Goal: Task Accomplishment & Management: Manage account settings

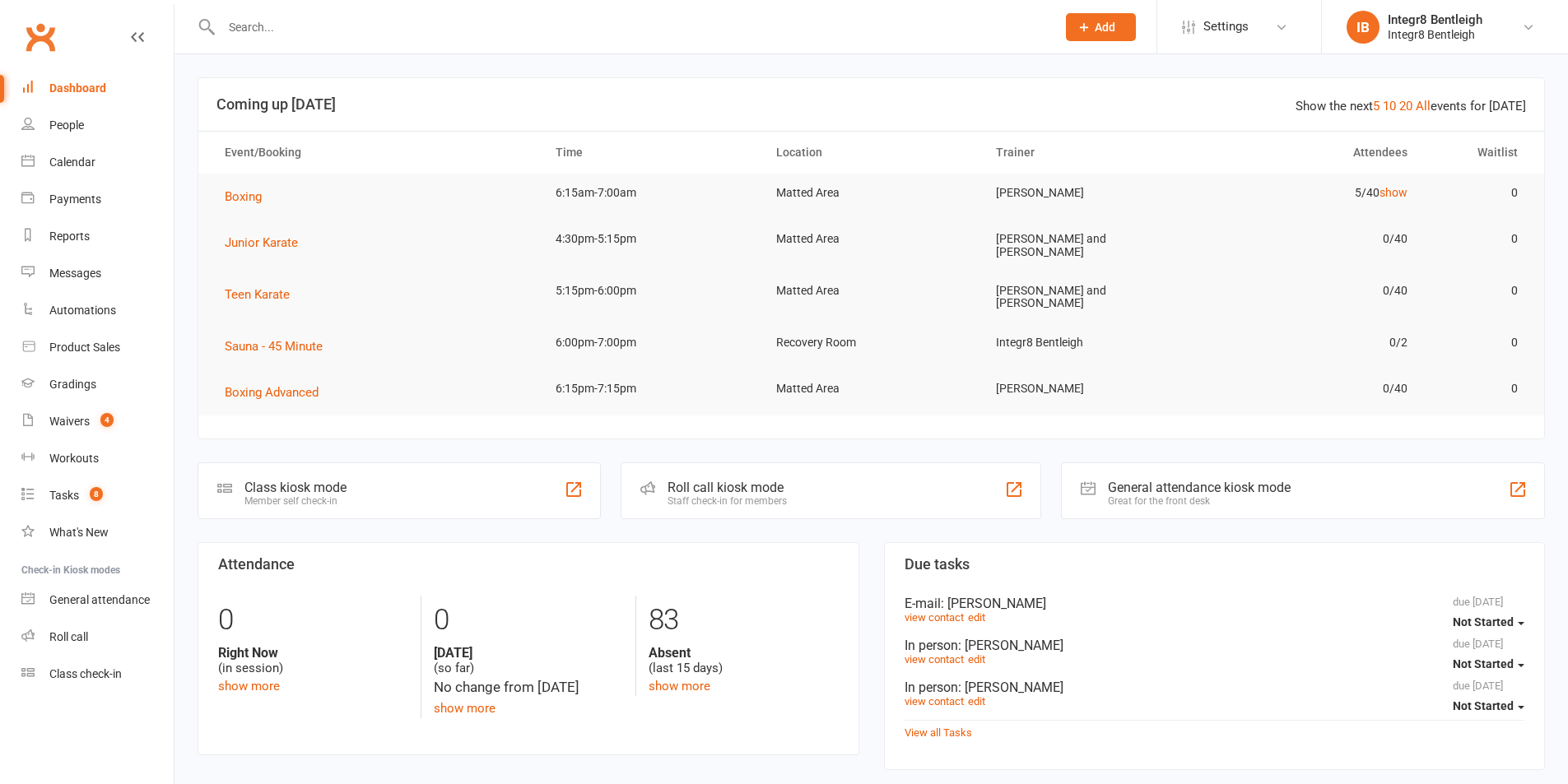
click at [234, 36] on input "text" at bounding box center [630, 27] width 828 height 23
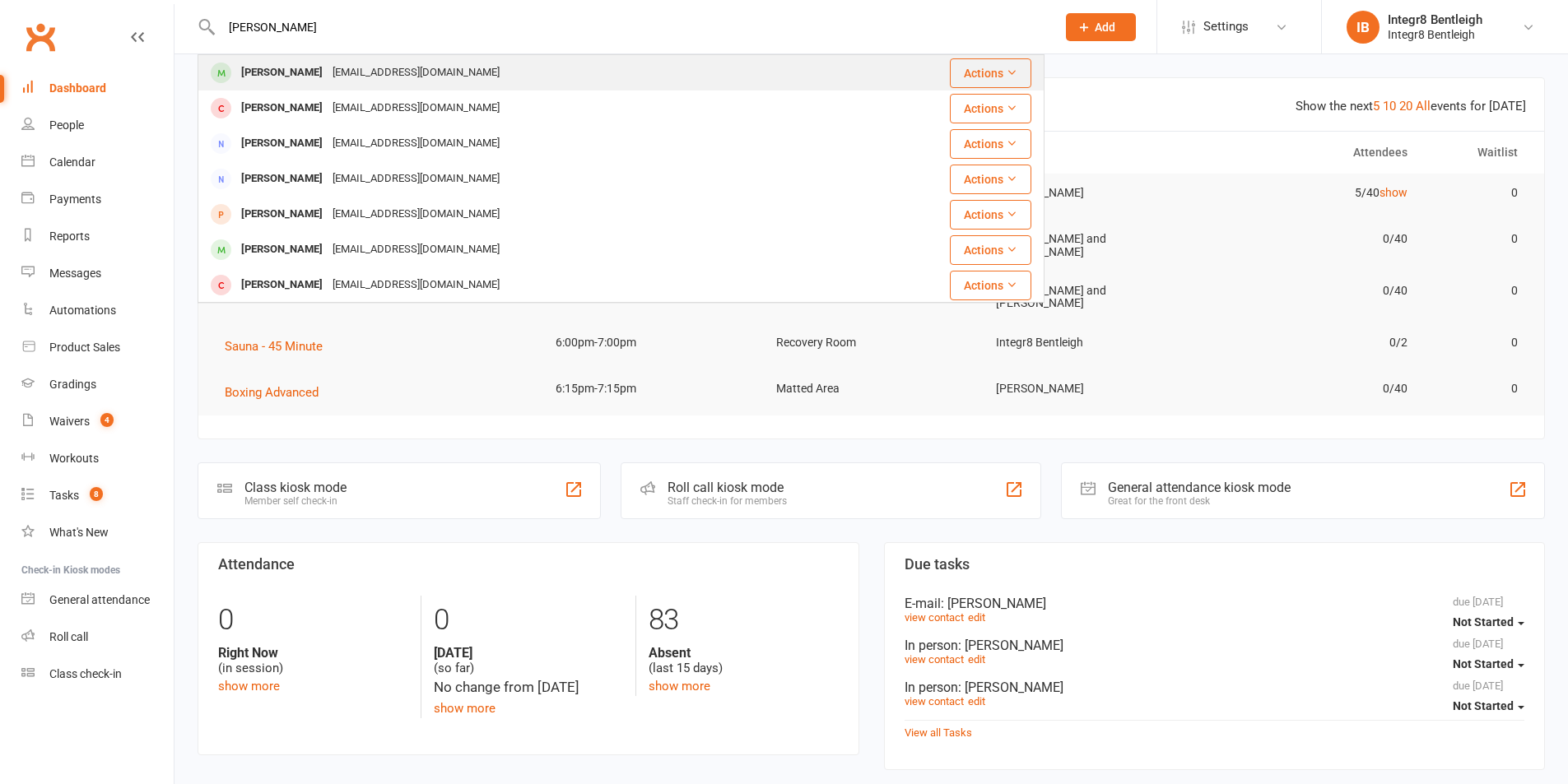
type input "[PERSON_NAME]"
click at [327, 75] on div "[EMAIL_ADDRESS][DOMAIN_NAME]" at bounding box center [415, 73] width 176 height 24
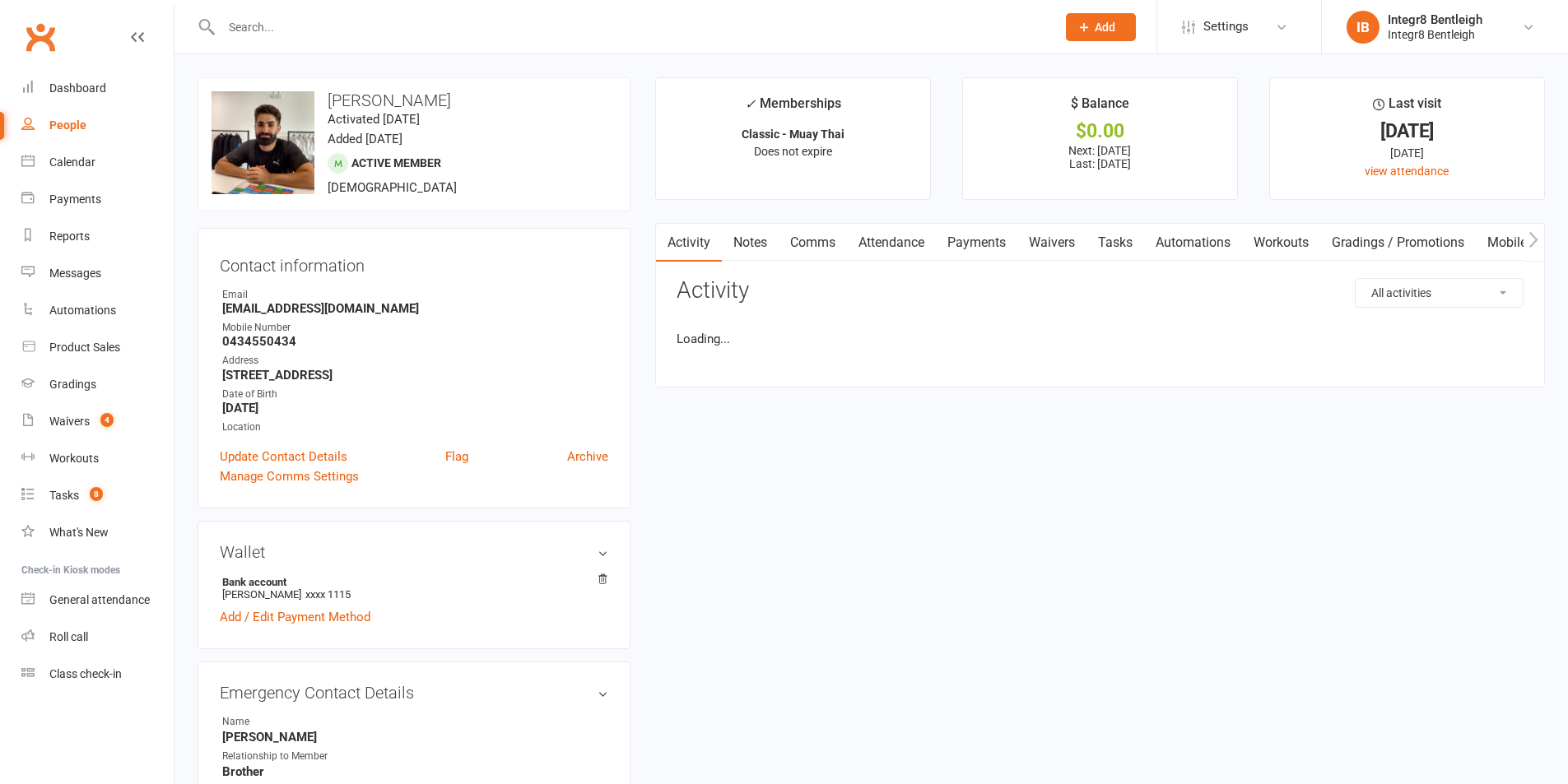
click at [758, 247] on link "Notes" at bounding box center [750, 243] width 57 height 38
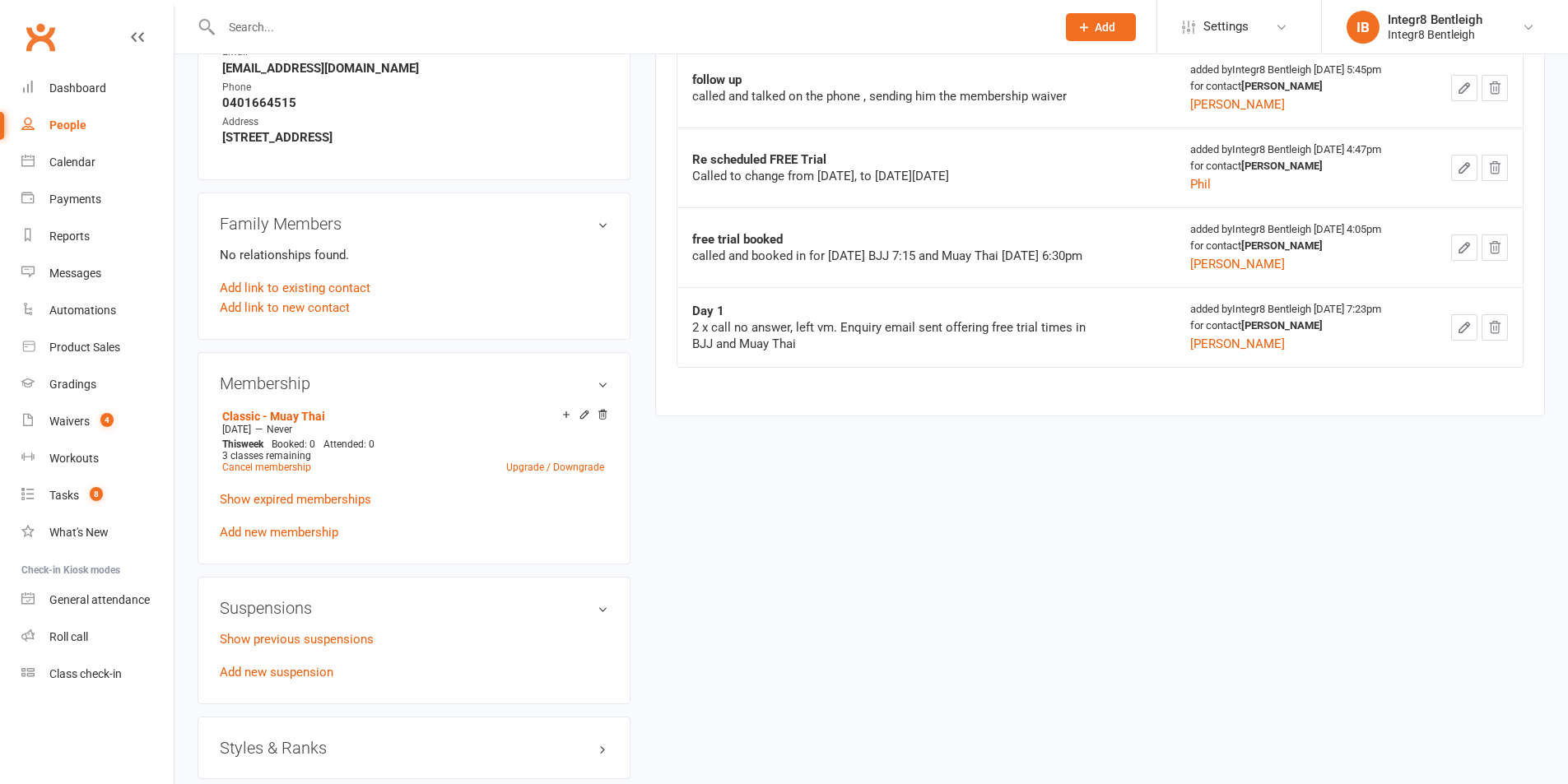
scroll to position [741, 0]
click at [533, 466] on link "Upgrade / Downgrade" at bounding box center [555, 465] width 98 height 12
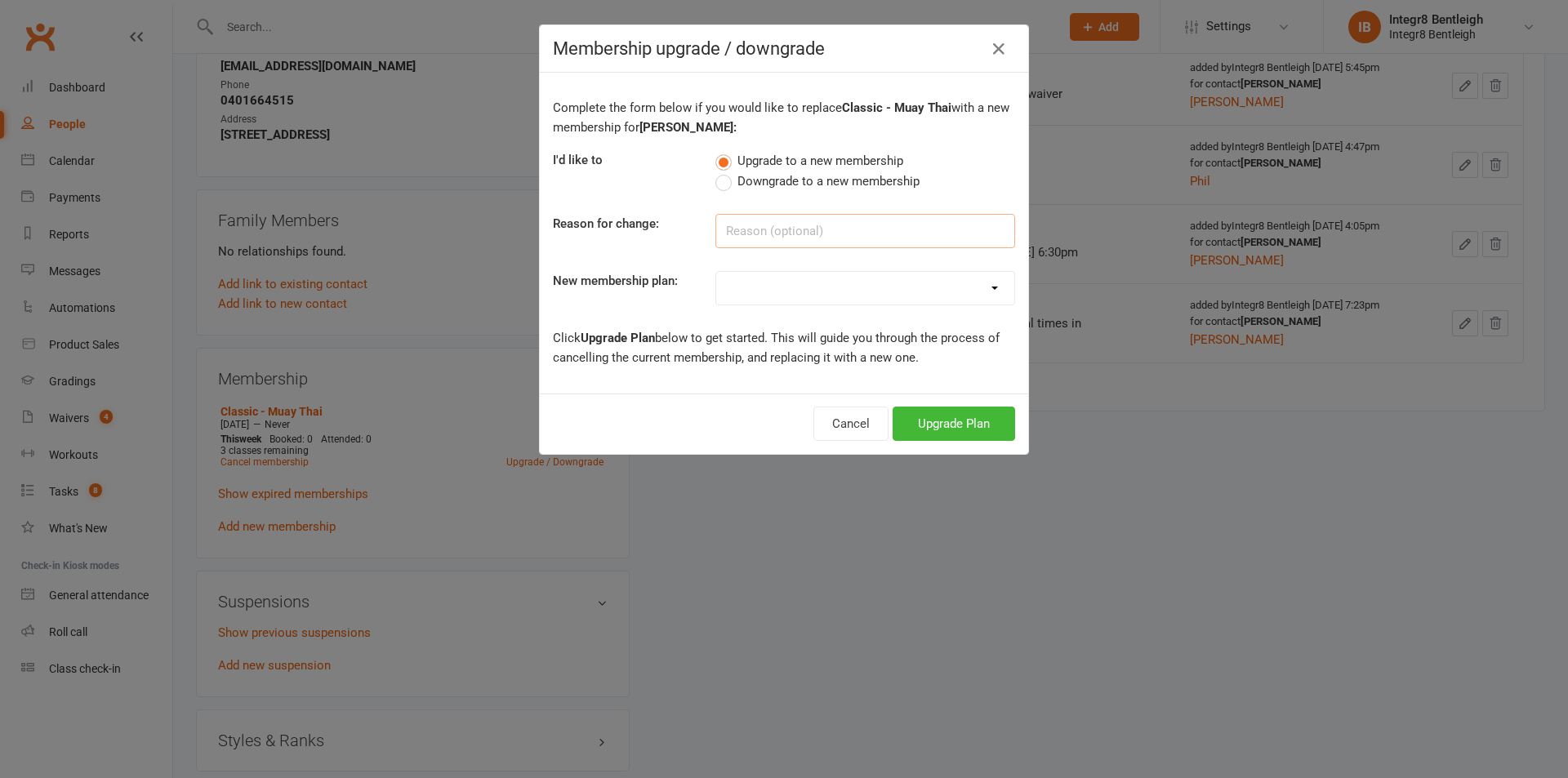
click at [786, 228] on input at bounding box center [865, 232] width 300 height 35
type input "more classes"
click at [814, 279] on select "Classic - Muay Thai Classic - MMA Classic - BJJ Classic - Kids Karate Classic -…" at bounding box center [865, 288] width 298 height 33
select select "8"
click at [716, 272] on select "Classic - Muay Thai Classic - MMA Classic - BJJ Classic - Kids Karate Classic -…" at bounding box center [865, 288] width 298 height 33
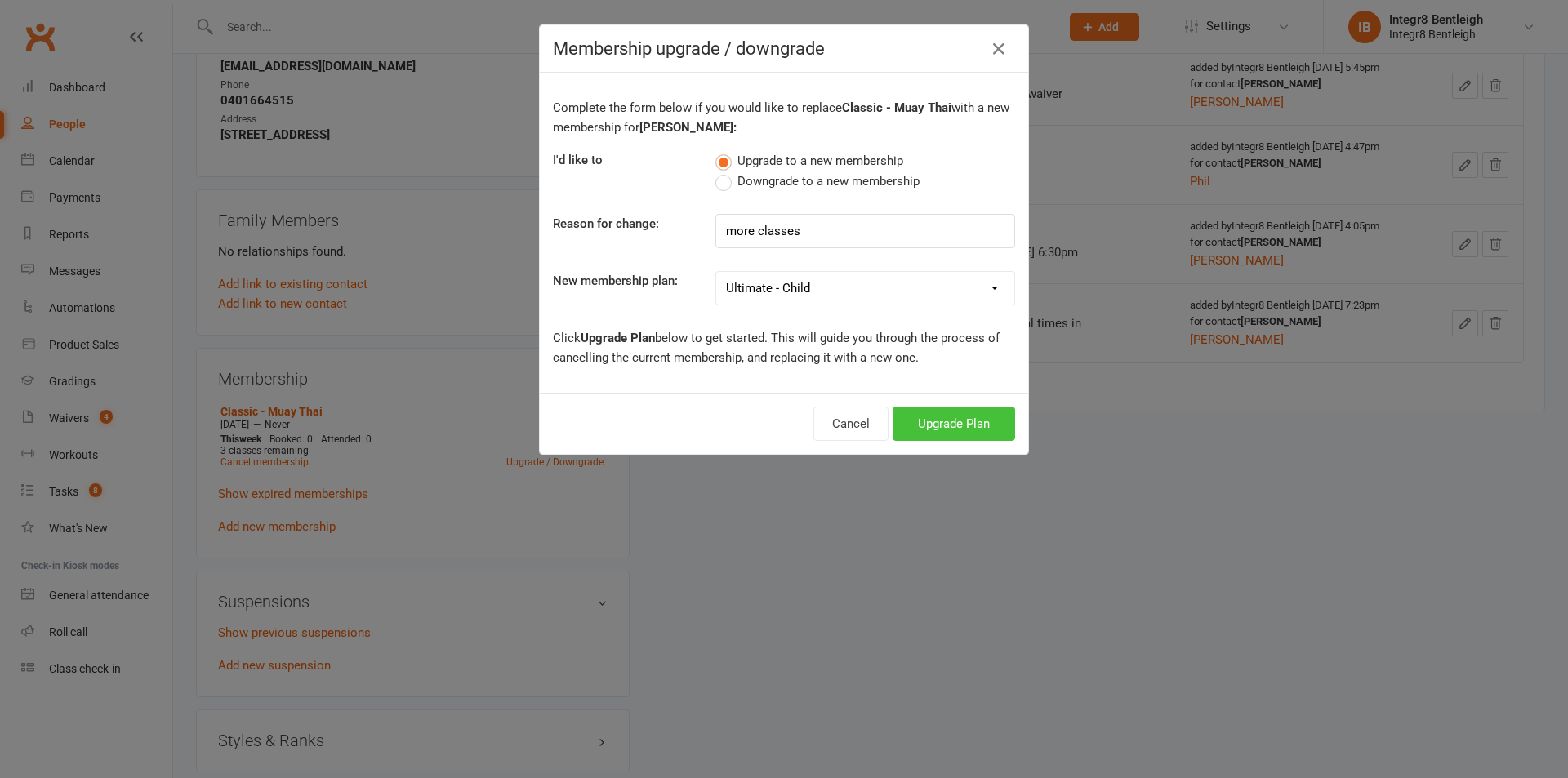
click at [922, 425] on button "Upgrade Plan" at bounding box center [954, 424] width 122 height 35
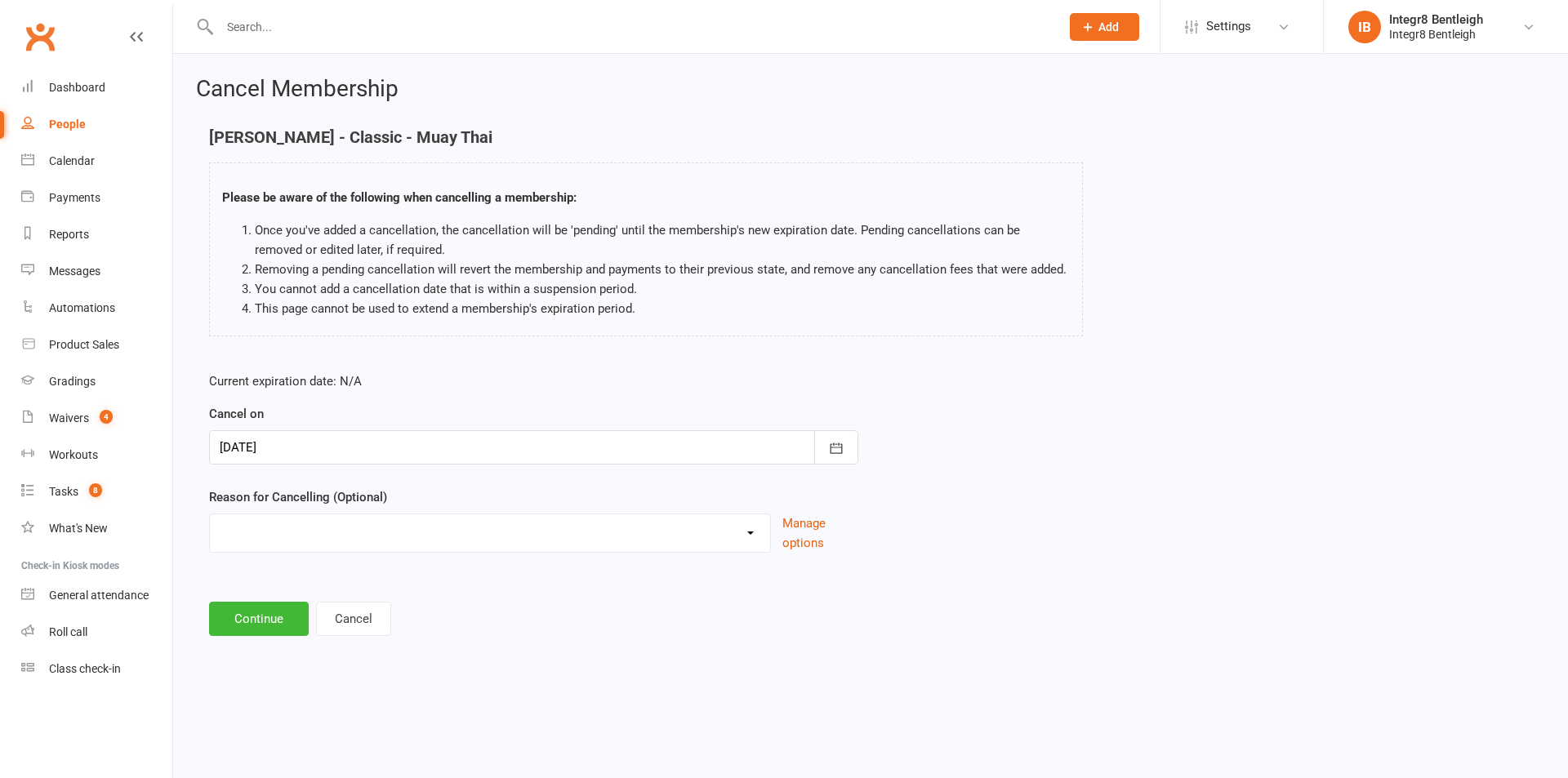
click at [389, 443] on div at bounding box center [534, 448] width 649 height 35
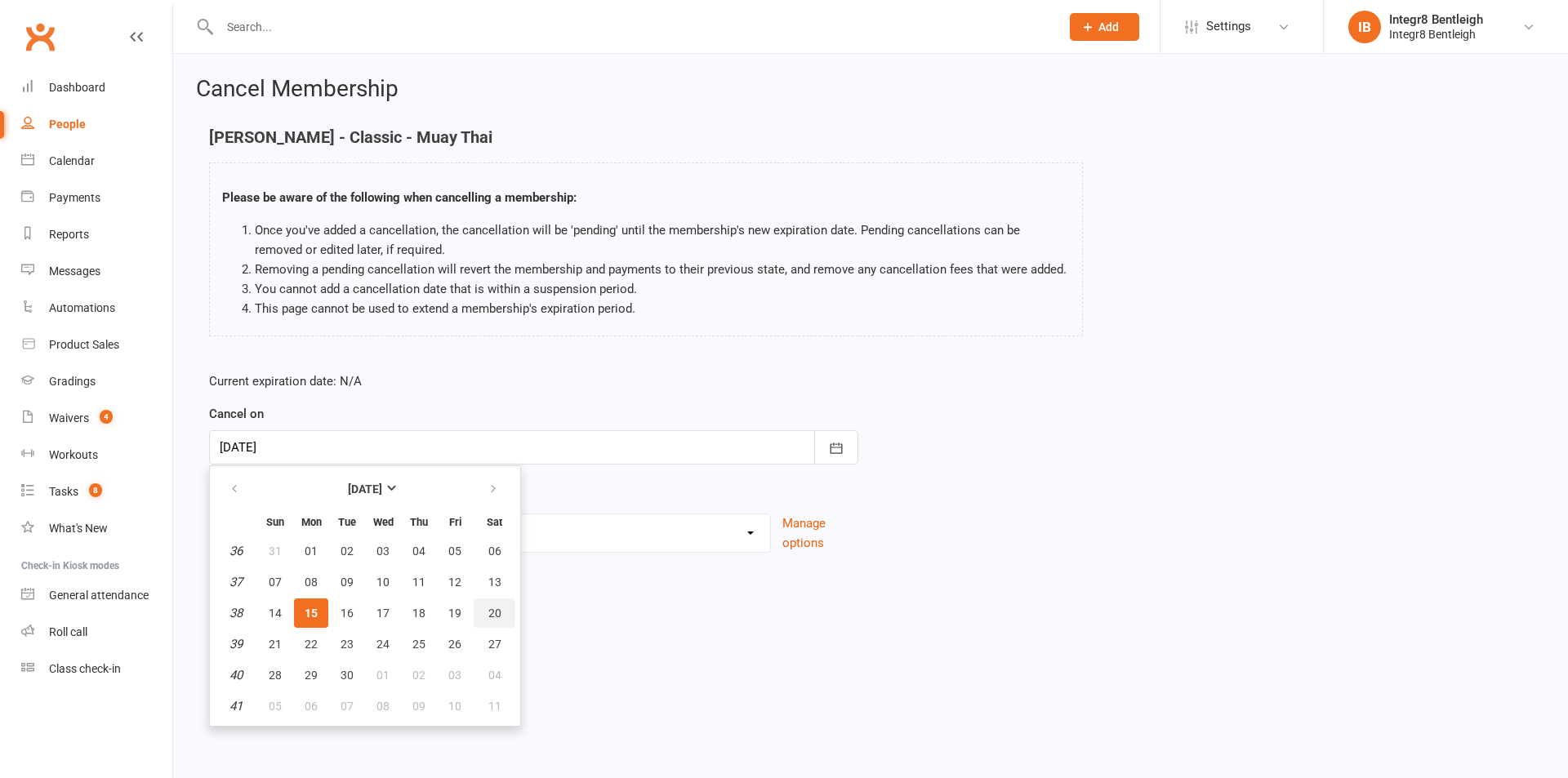
click at [488, 612] on span "20" at bounding box center [494, 613] width 13 height 13
type input "[DATE]"
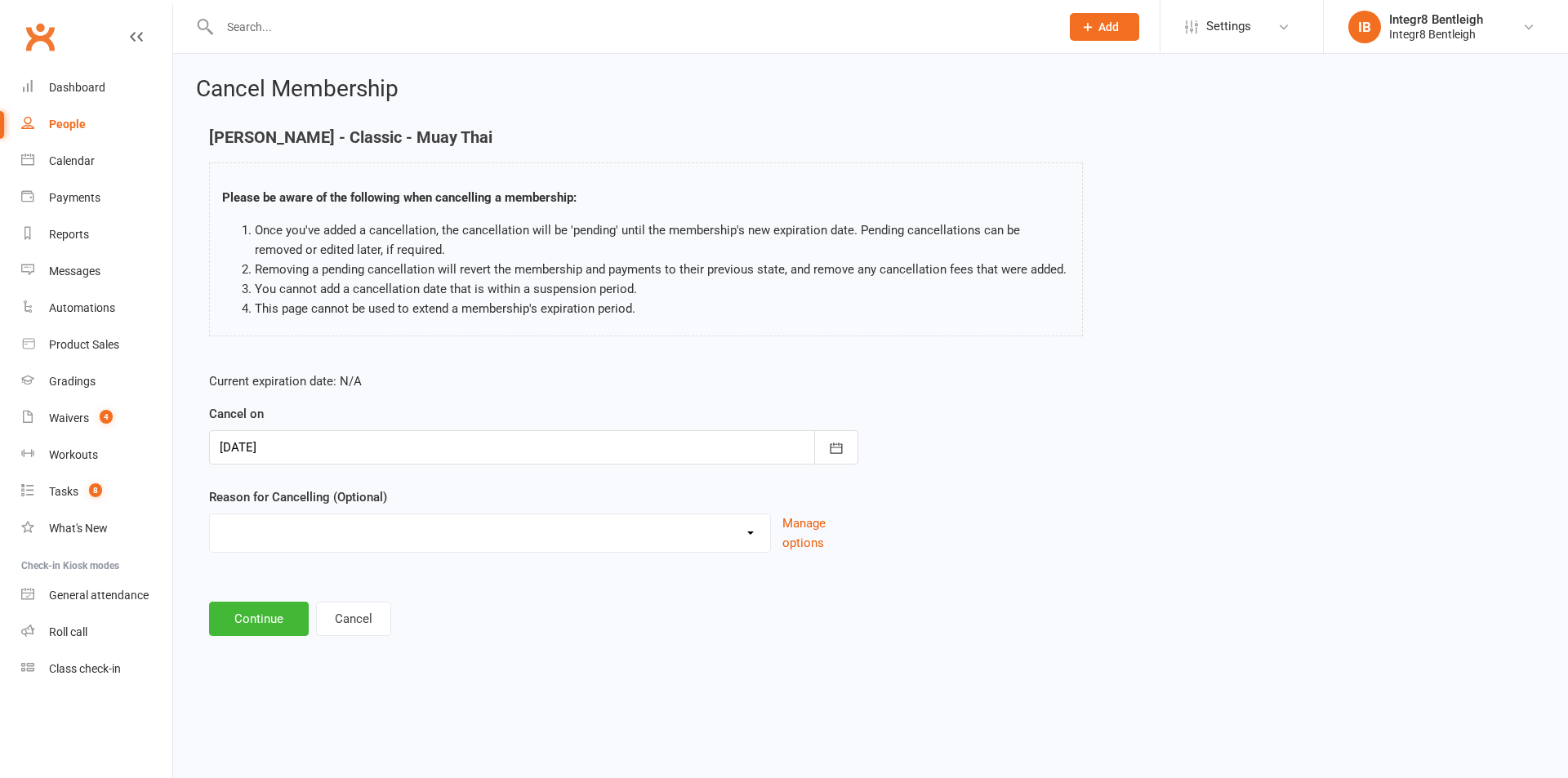
click at [347, 534] on select "Downgrade Holiday Injury Price Increase School commitments Switching to 10 clas…" at bounding box center [490, 531] width 560 height 33
select select "6"
click at [210, 514] on select "Downgrade Holiday Injury Price Increase School commitments Switching to 10 clas…" at bounding box center [490, 531] width 560 height 33
click at [287, 629] on button "Continue" at bounding box center [258, 619] width 99 height 35
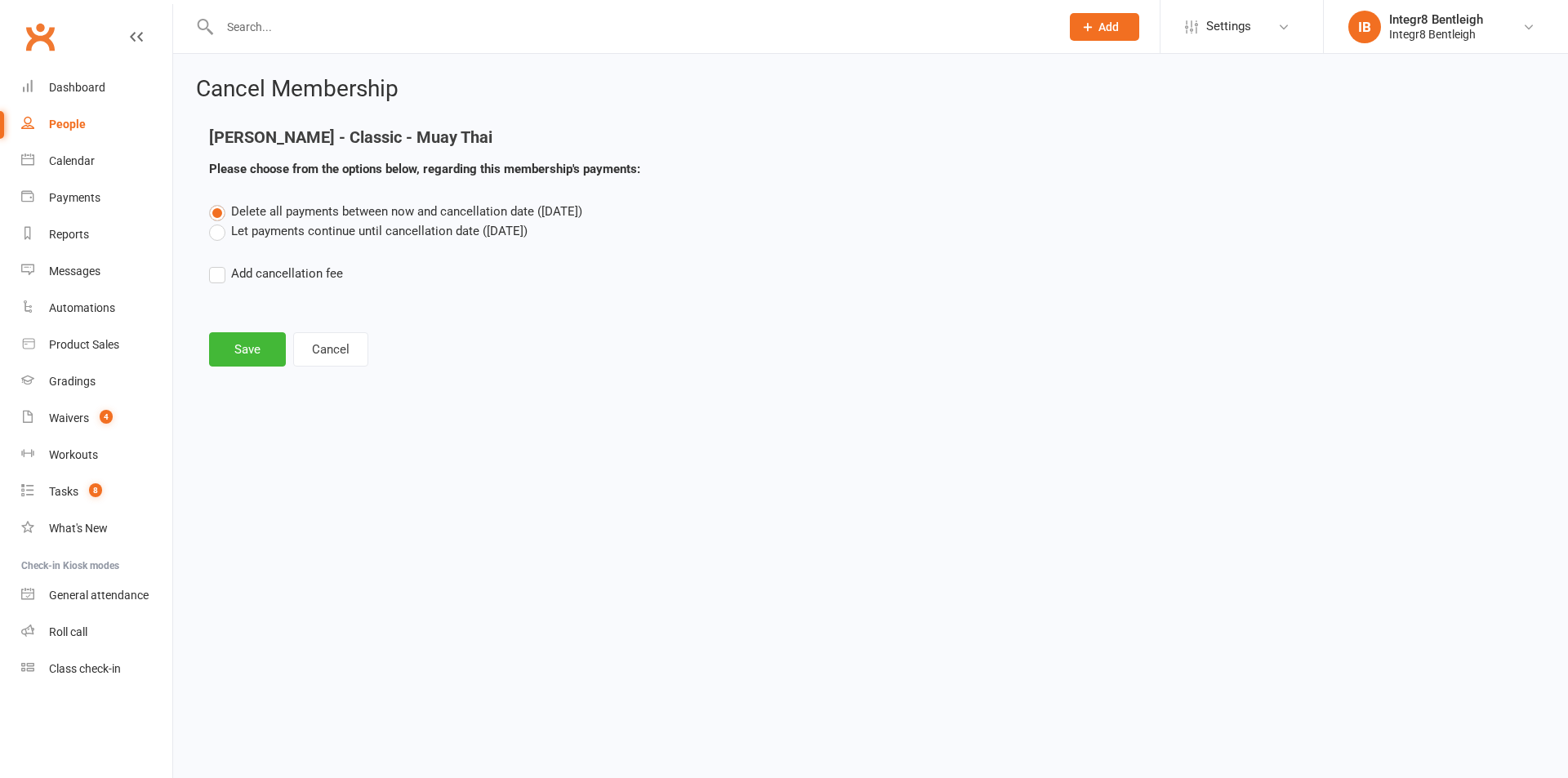
click at [254, 238] on label "Let payments continue until cancellation date ([DATE])" at bounding box center [368, 231] width 318 height 19
click at [220, 222] on input "Let payments continue until cancellation date ([DATE])" at bounding box center [214, 222] width 11 height 0
click at [259, 364] on button "Save" at bounding box center [247, 349] width 77 height 35
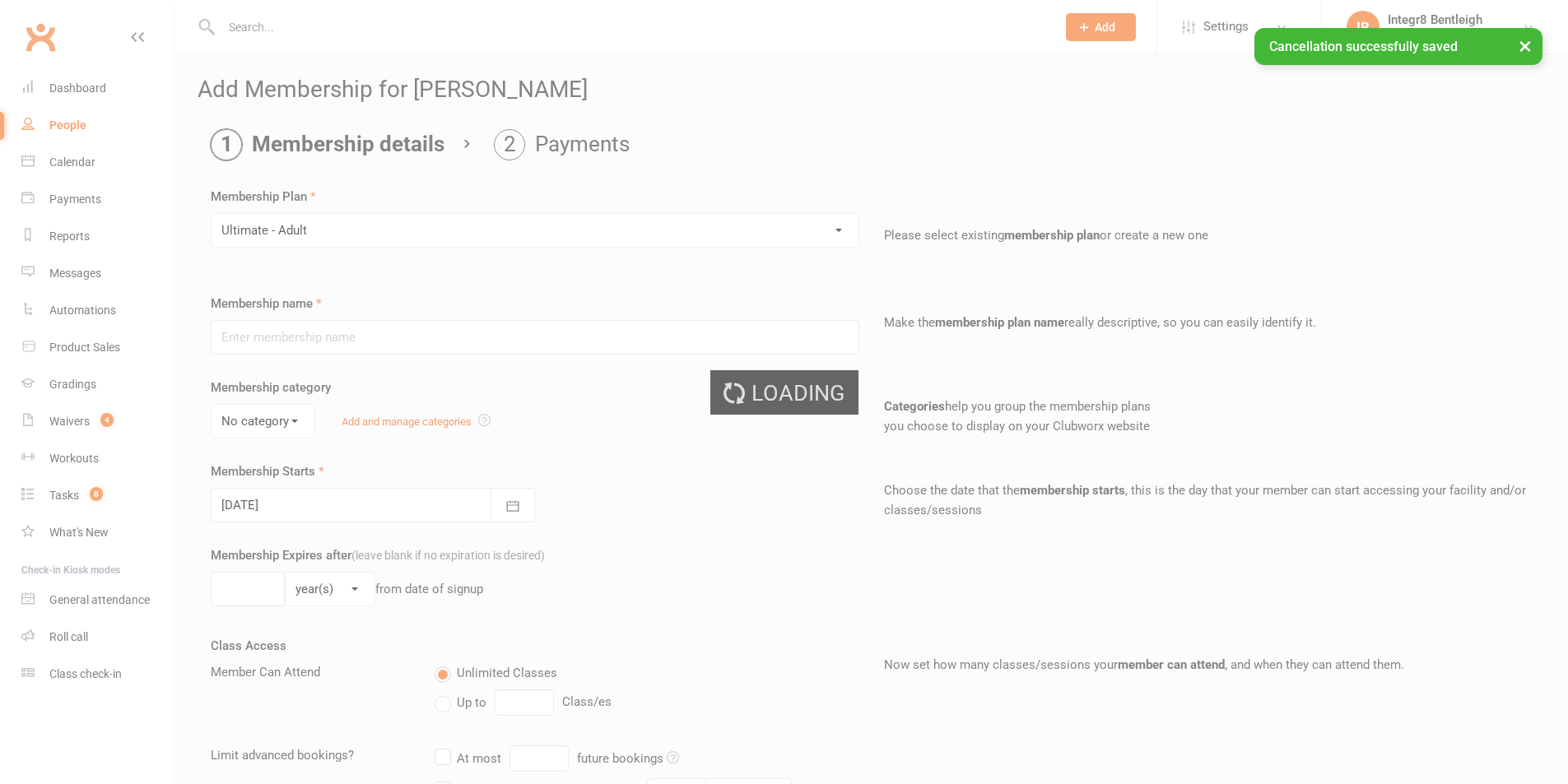
type input "Ultimate - Adult"
select select "0"
type input "0"
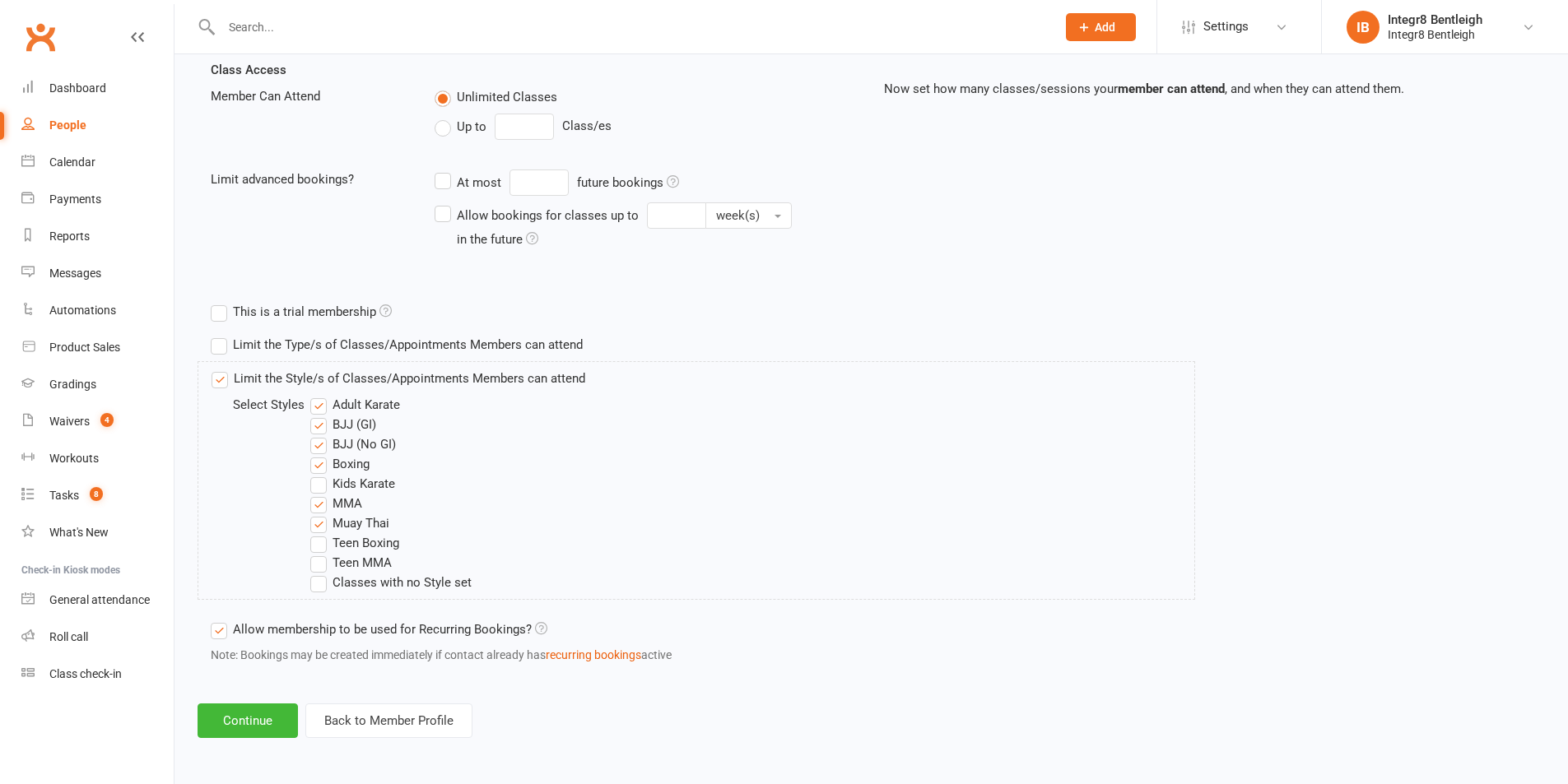
scroll to position [577, 0]
click at [272, 708] on button "Continue" at bounding box center [247, 721] width 100 height 35
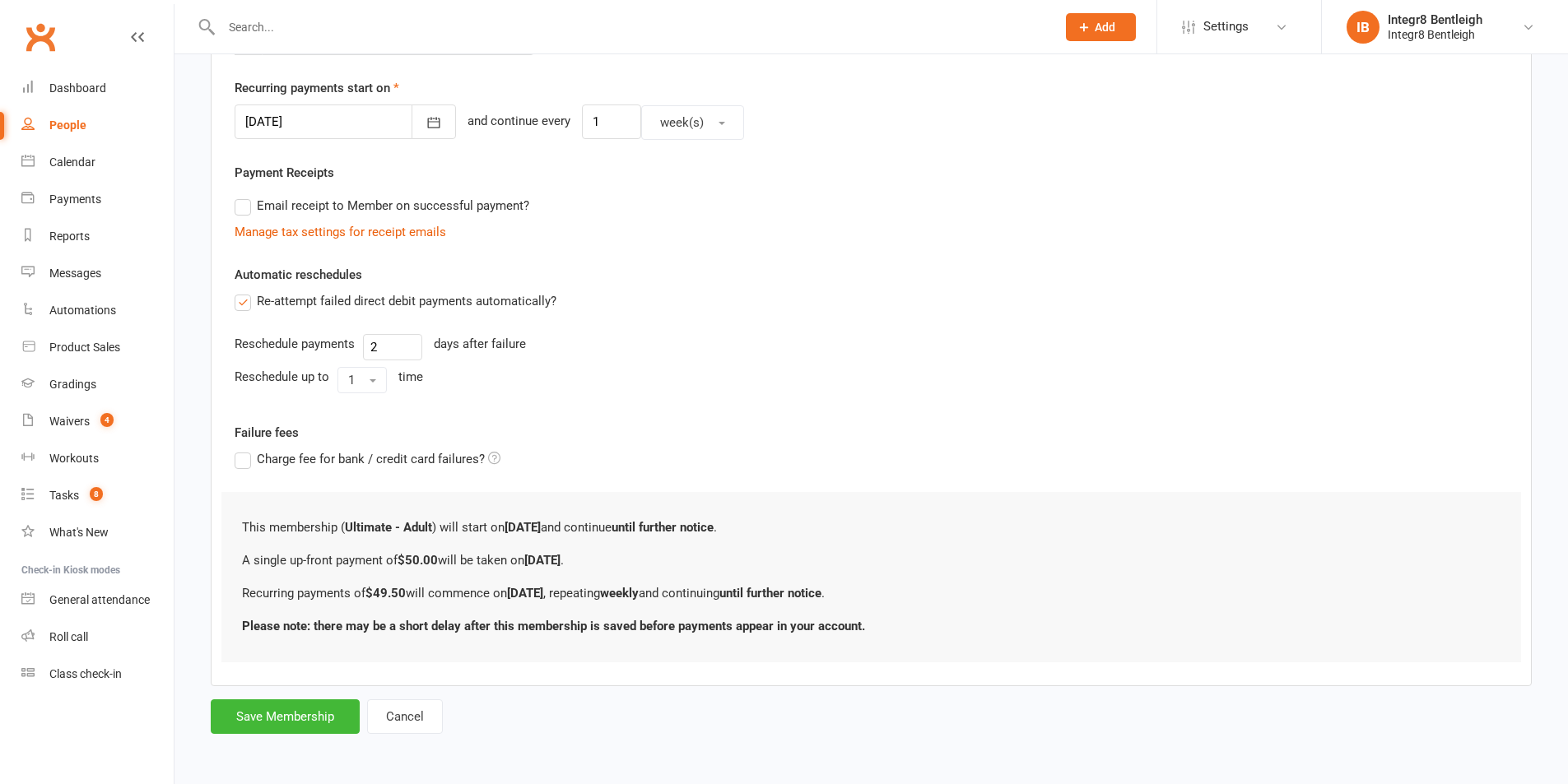
scroll to position [0, 0]
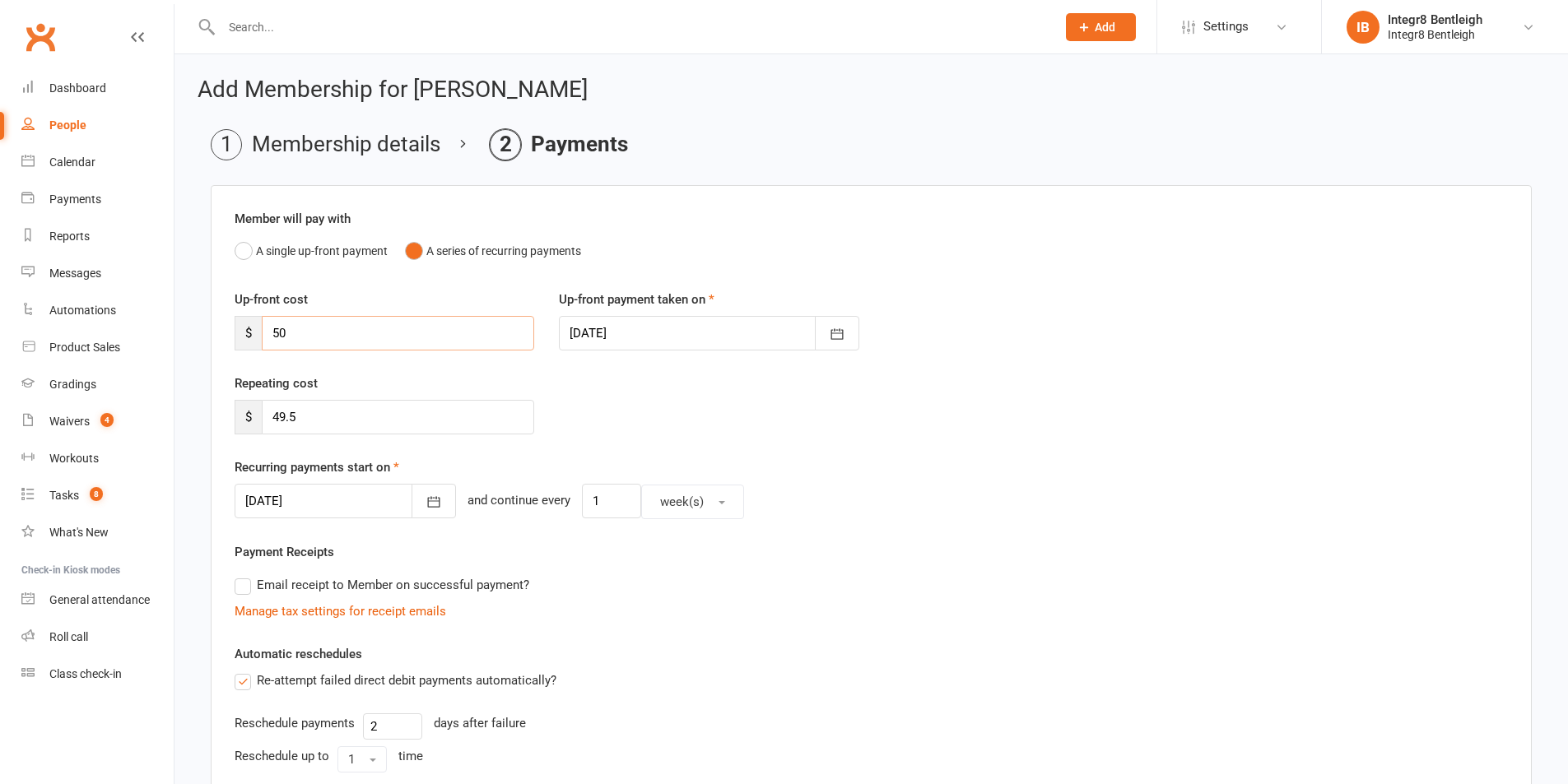
drag, startPoint x: 339, startPoint y: 343, endPoint x: 267, endPoint y: 345, distance: 72.0
click at [267, 345] on input "50" at bounding box center [398, 334] width 272 height 35
type input "11"
click at [326, 500] on div at bounding box center [345, 501] width 222 height 35
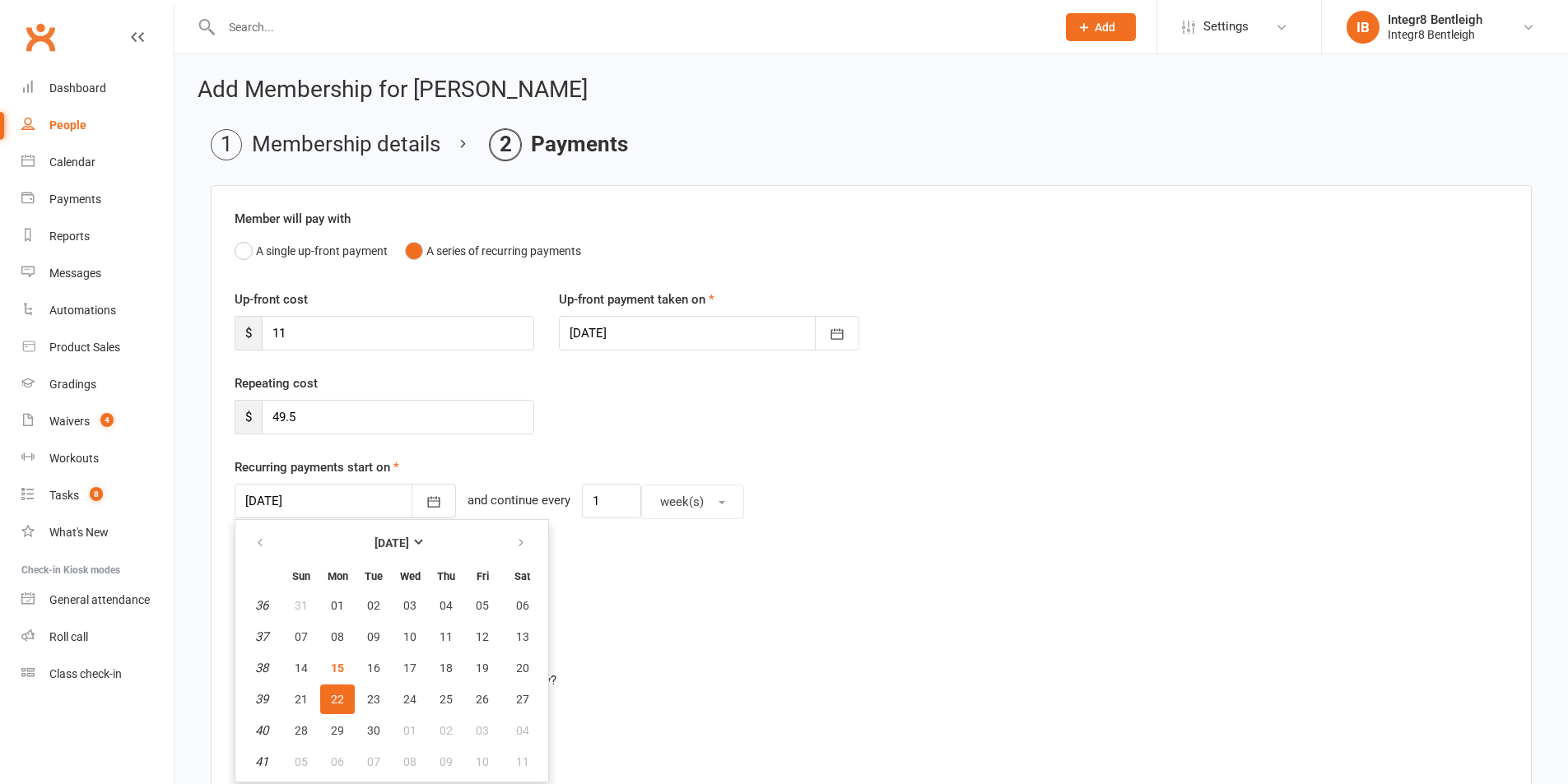
click at [337, 703] on span "22" at bounding box center [337, 699] width 13 height 13
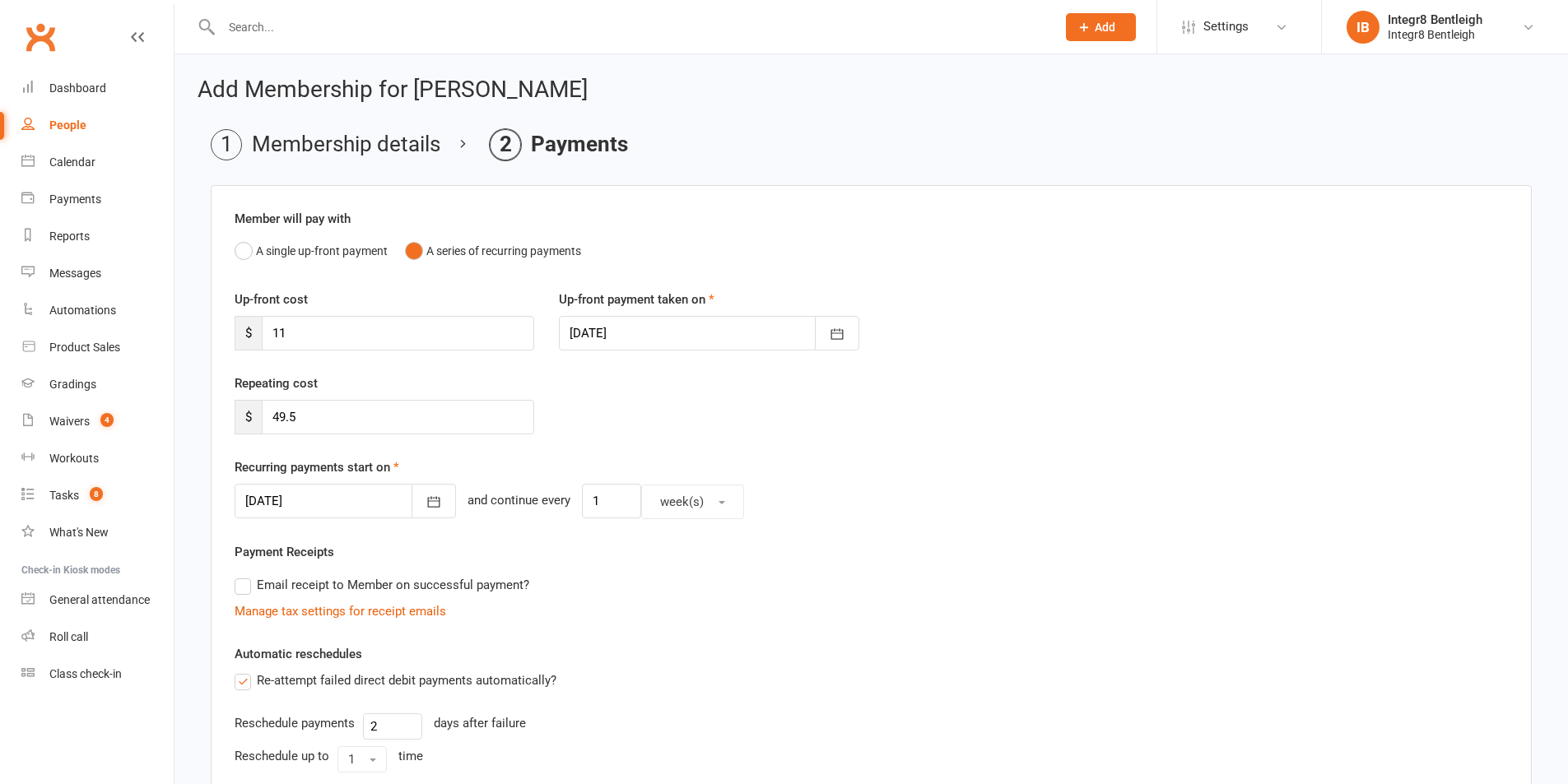
click at [613, 553] on div "Payment Receipts Email receipt to Member on successful payment? Manage tax sett…" at bounding box center [870, 582] width 1273 height 79
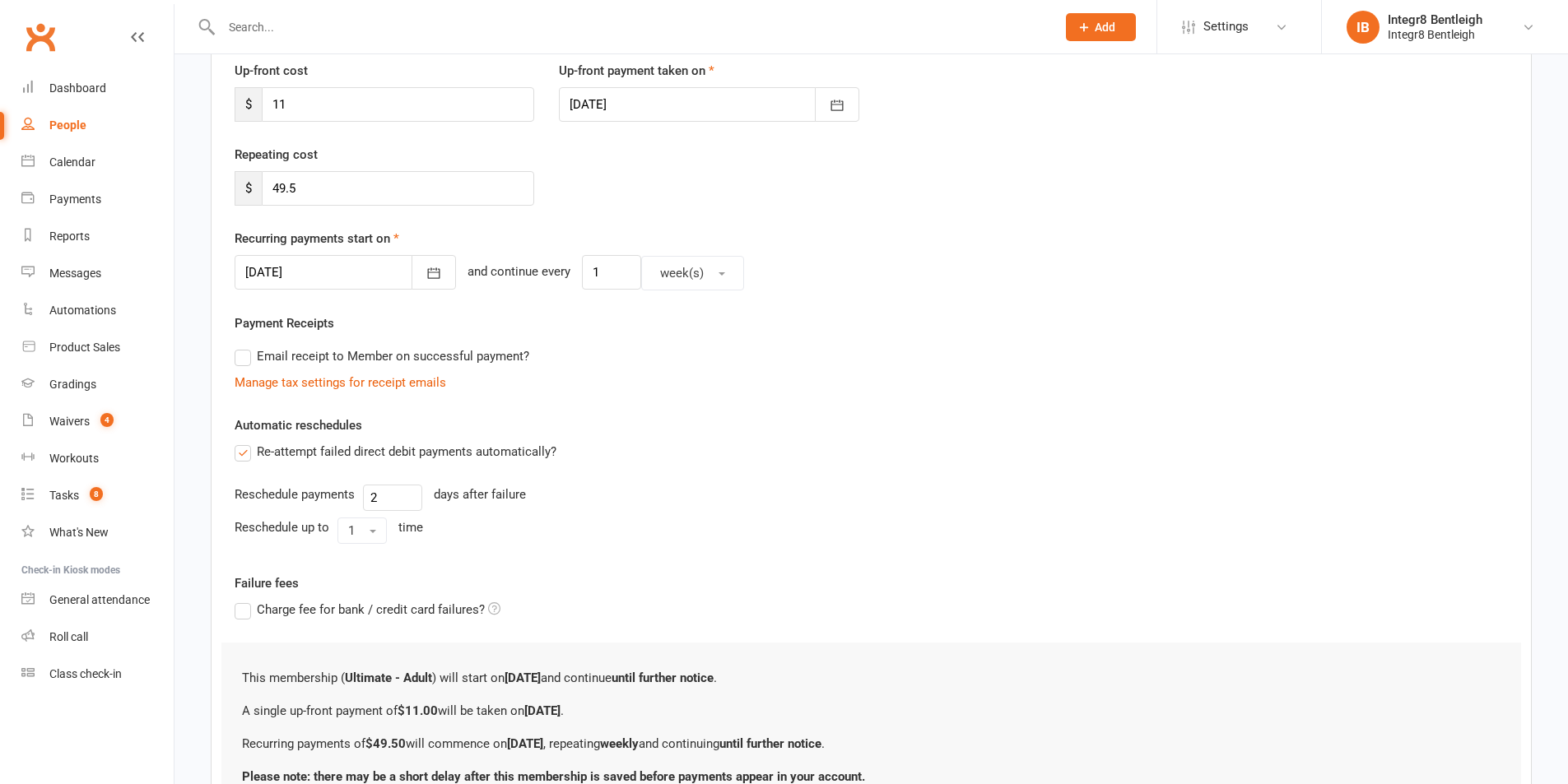
scroll to position [380, 0]
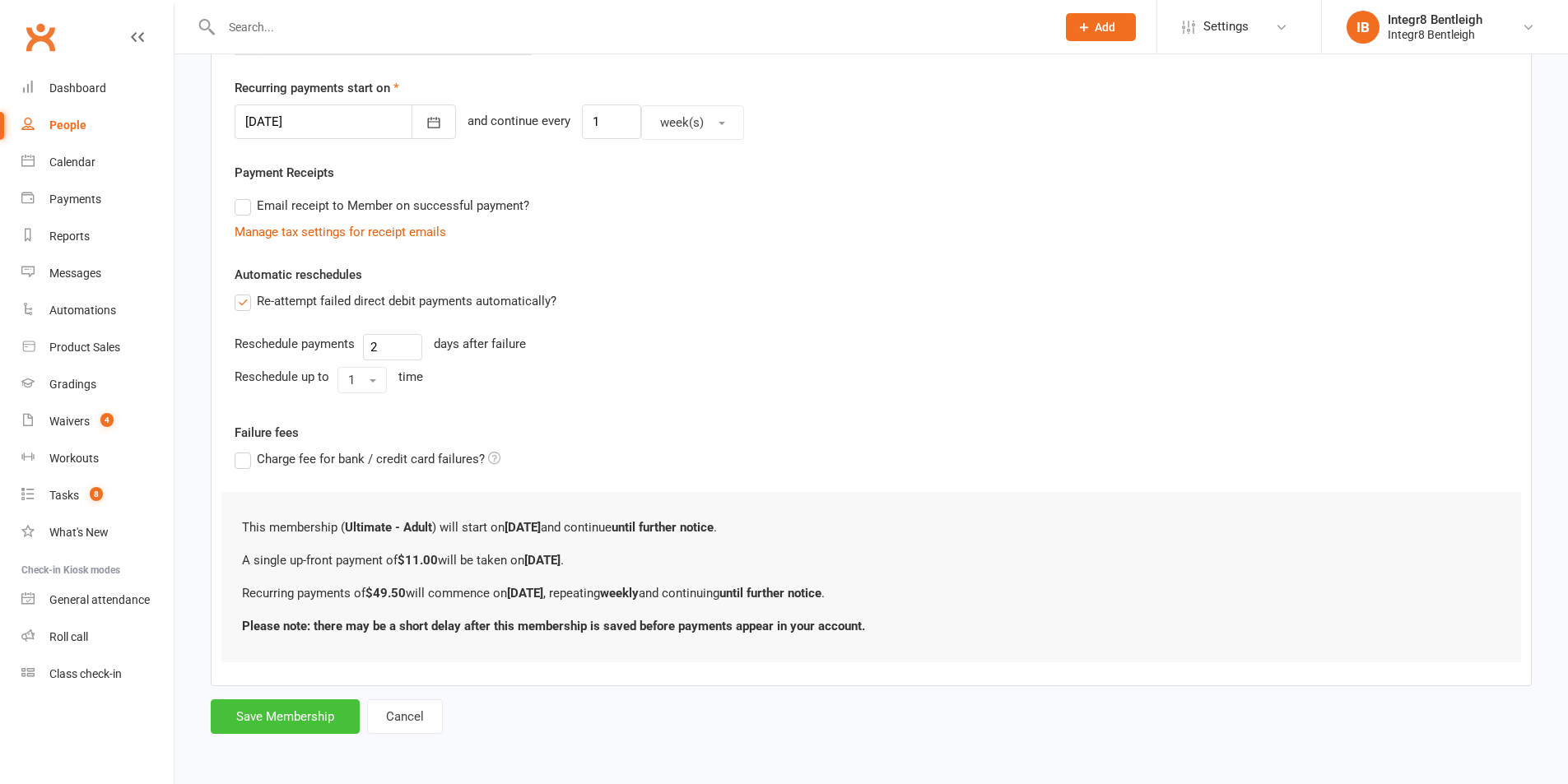
click at [315, 716] on button "Save Membership" at bounding box center [285, 717] width 149 height 35
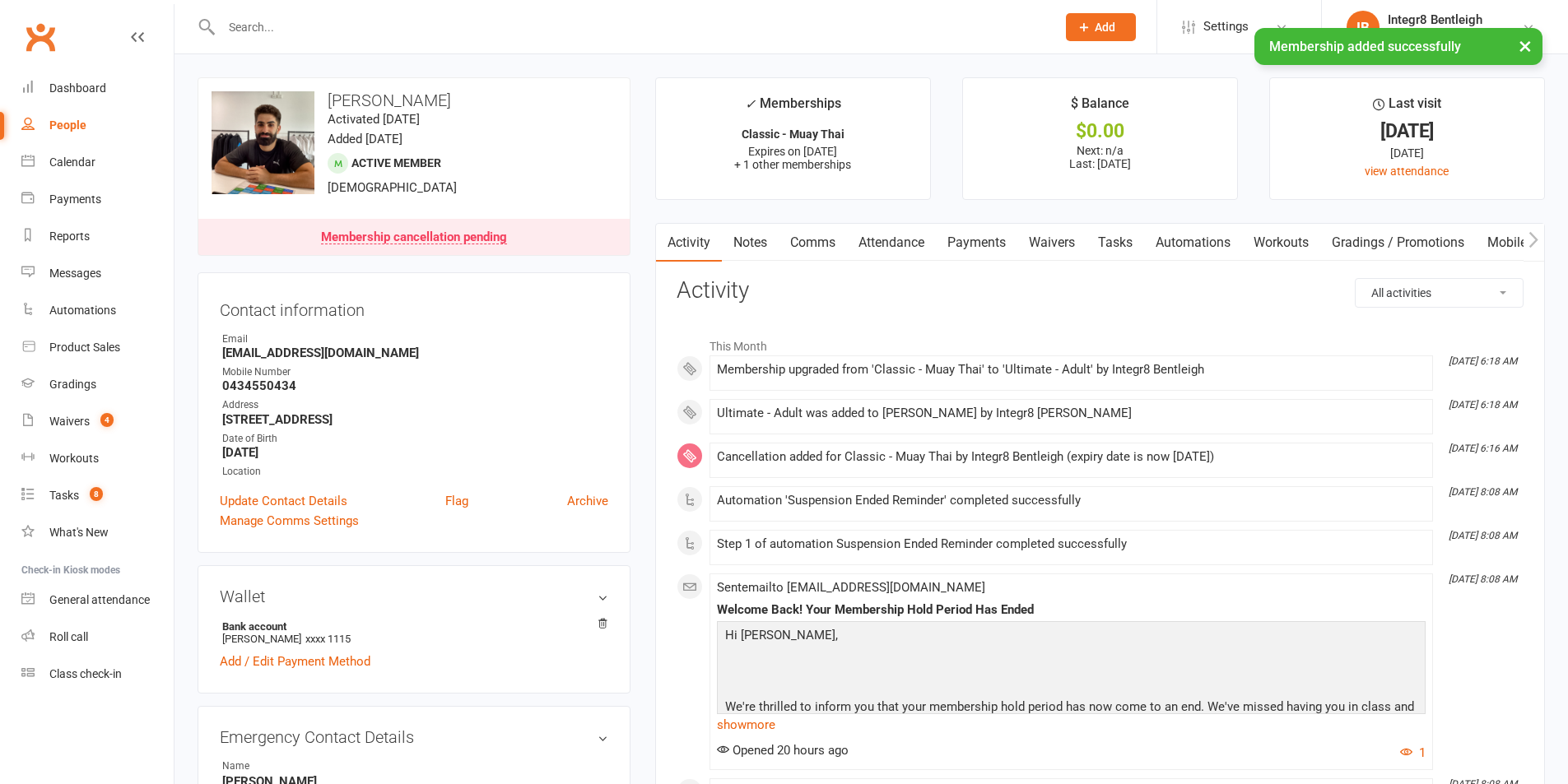
click at [757, 247] on link "Notes" at bounding box center [750, 243] width 57 height 38
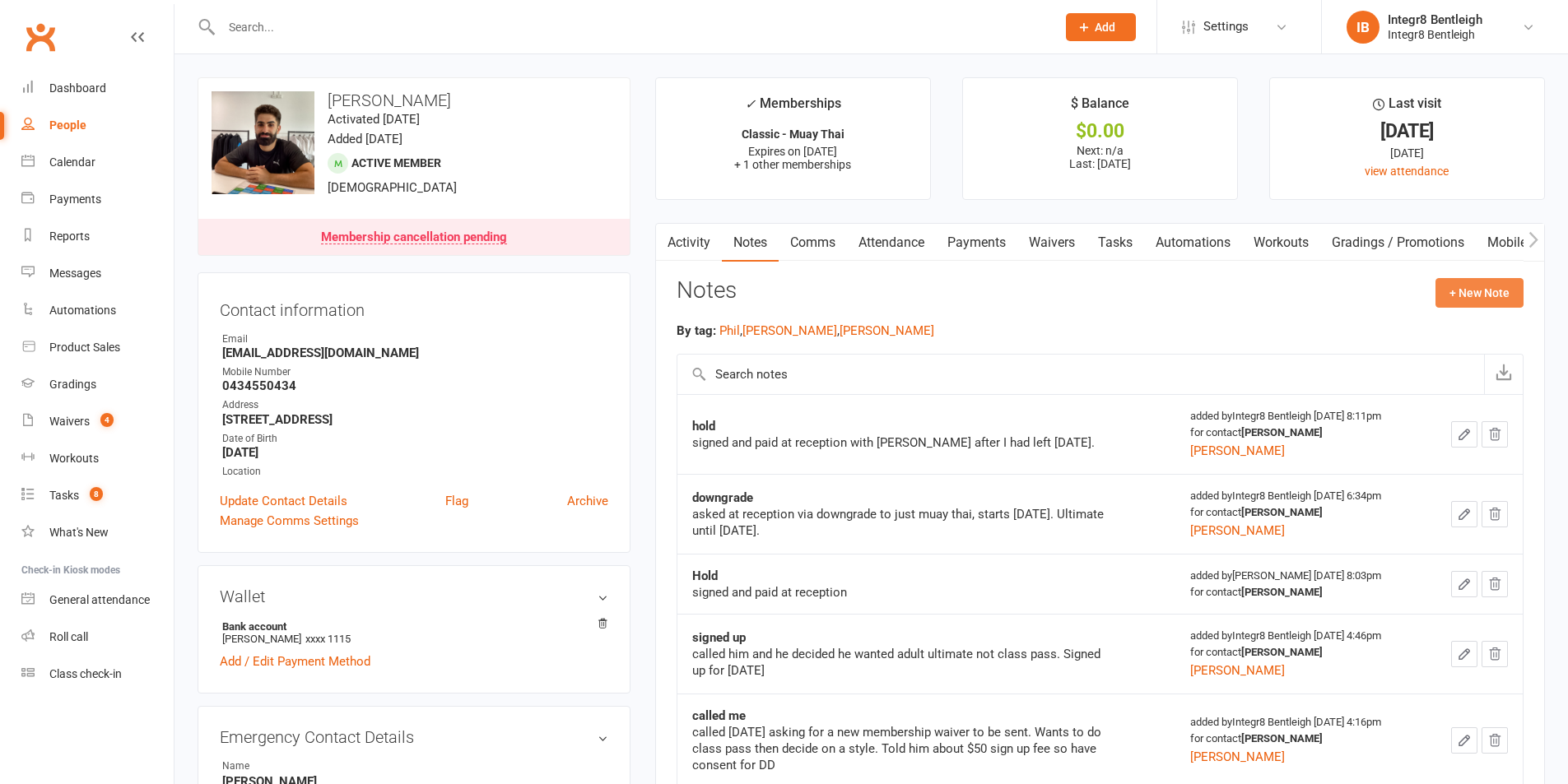
click at [1458, 300] on button "+ New Note" at bounding box center [1479, 293] width 88 height 29
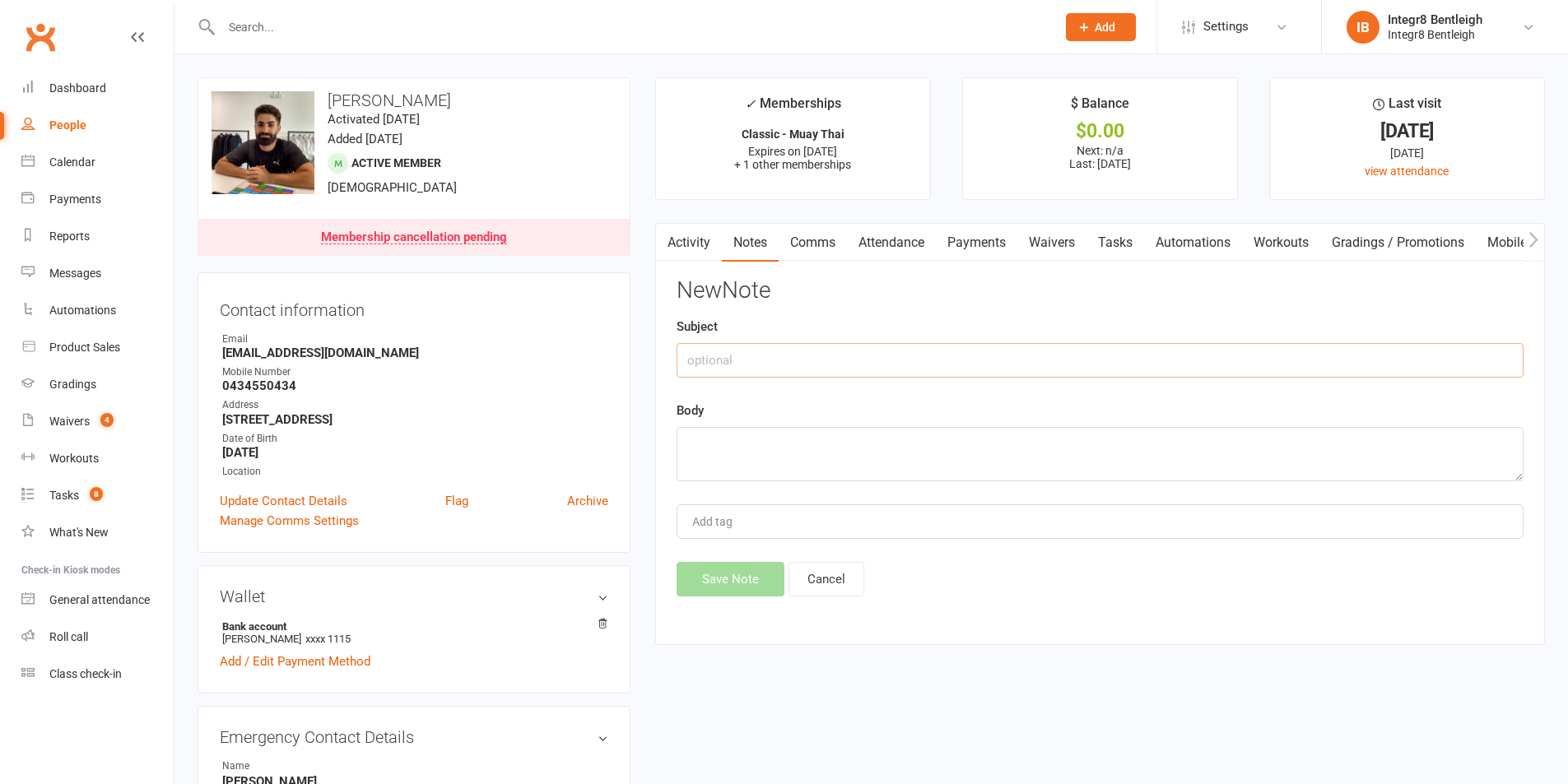
click at [967, 366] on input "text" at bounding box center [1099, 360] width 846 height 35
type input "Upgrade"
click at [949, 452] on textarea at bounding box center [1099, 454] width 846 height 54
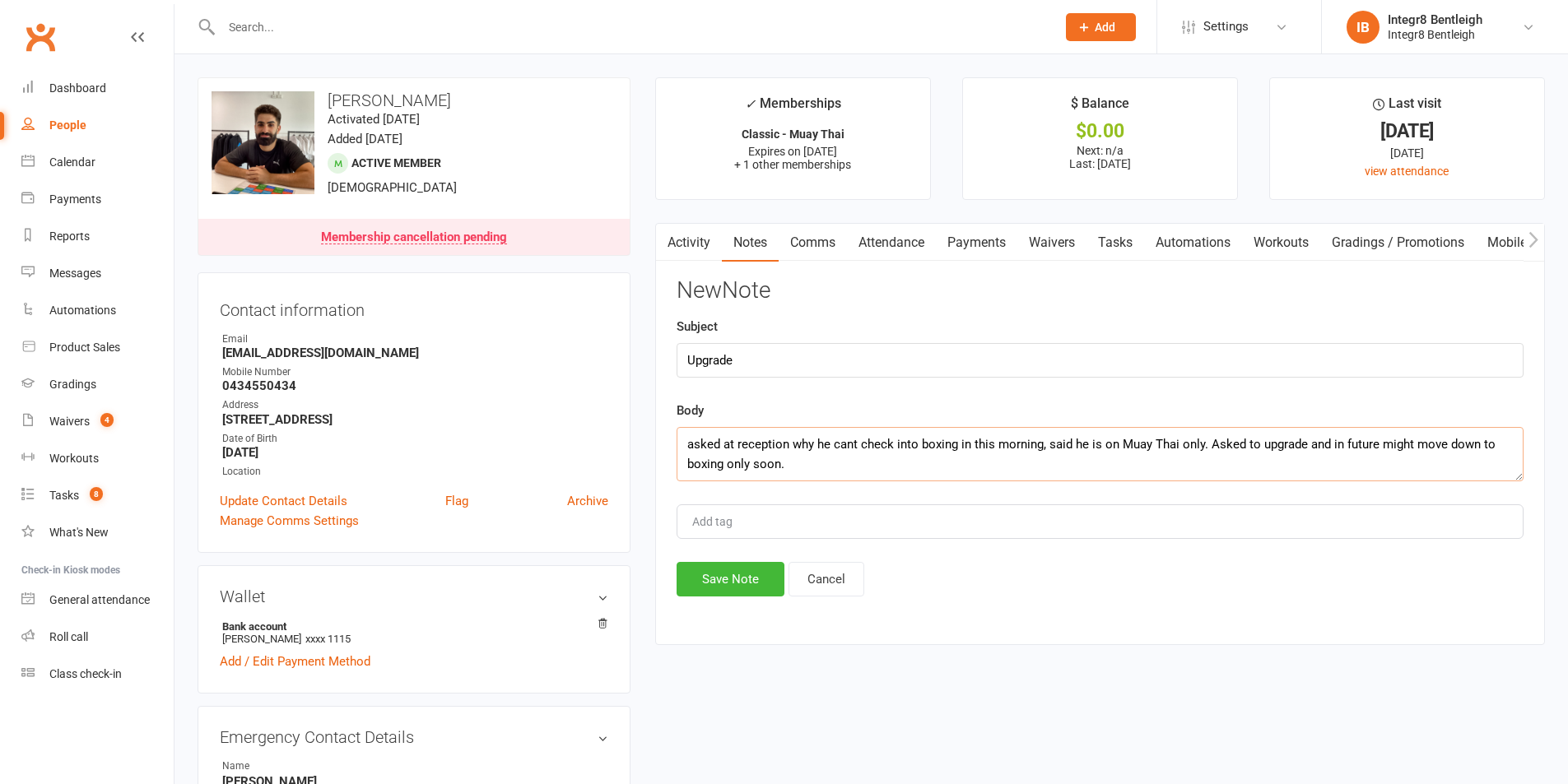
type textarea "asked at reception why he cant check into boxing in this morning, said he is on…"
click at [896, 517] on div "Add tag" at bounding box center [1099, 522] width 846 height 35
type input "Phil"
click at [891, 478] on textarea "asked at reception why he cant check into boxing in this morning, said he is on…" at bounding box center [1099, 454] width 846 height 54
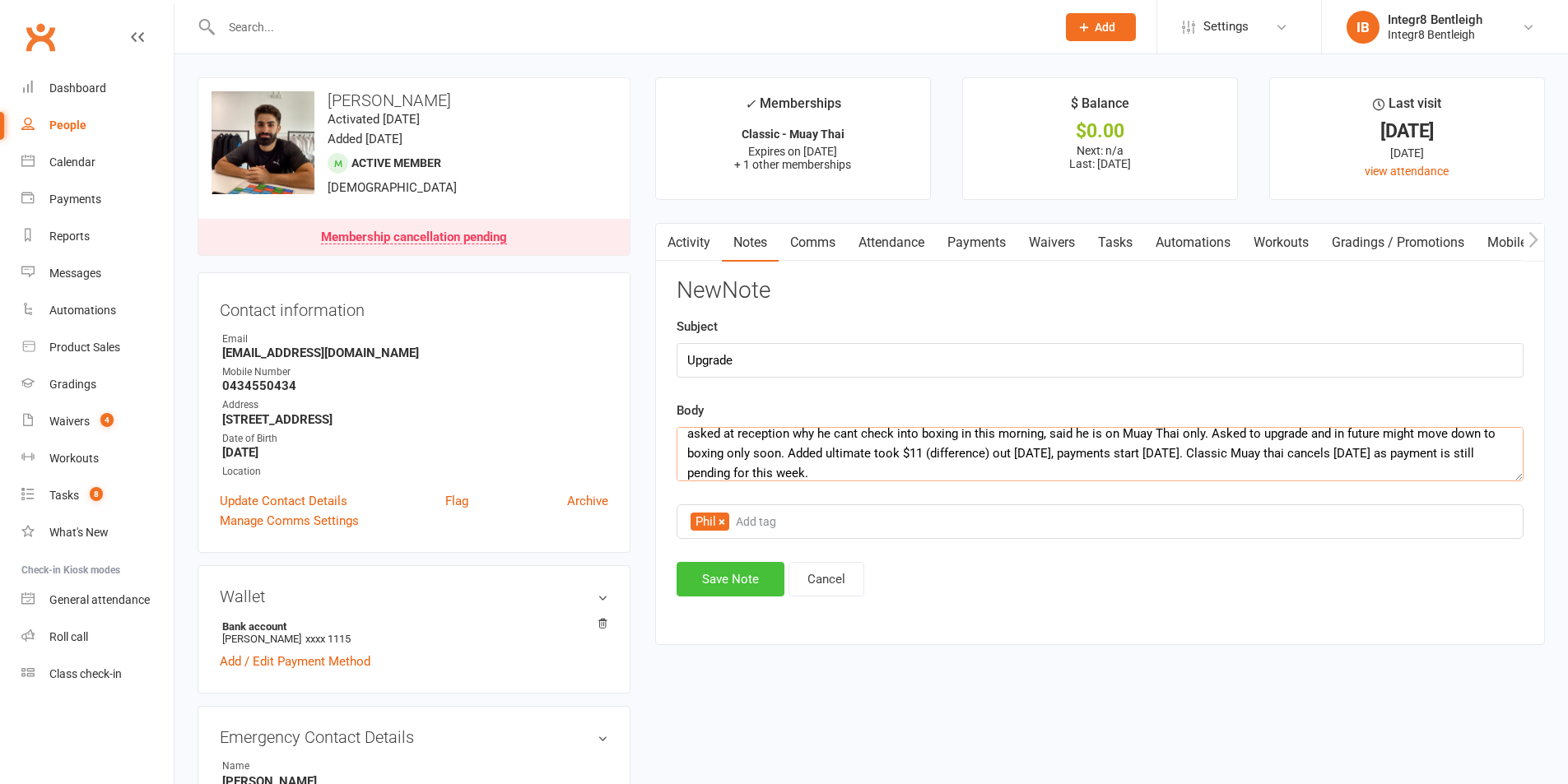
type textarea "asked at reception why he cant check into boxing in this morning, said he is on…"
click at [755, 580] on button "Save Note" at bounding box center [730, 579] width 108 height 35
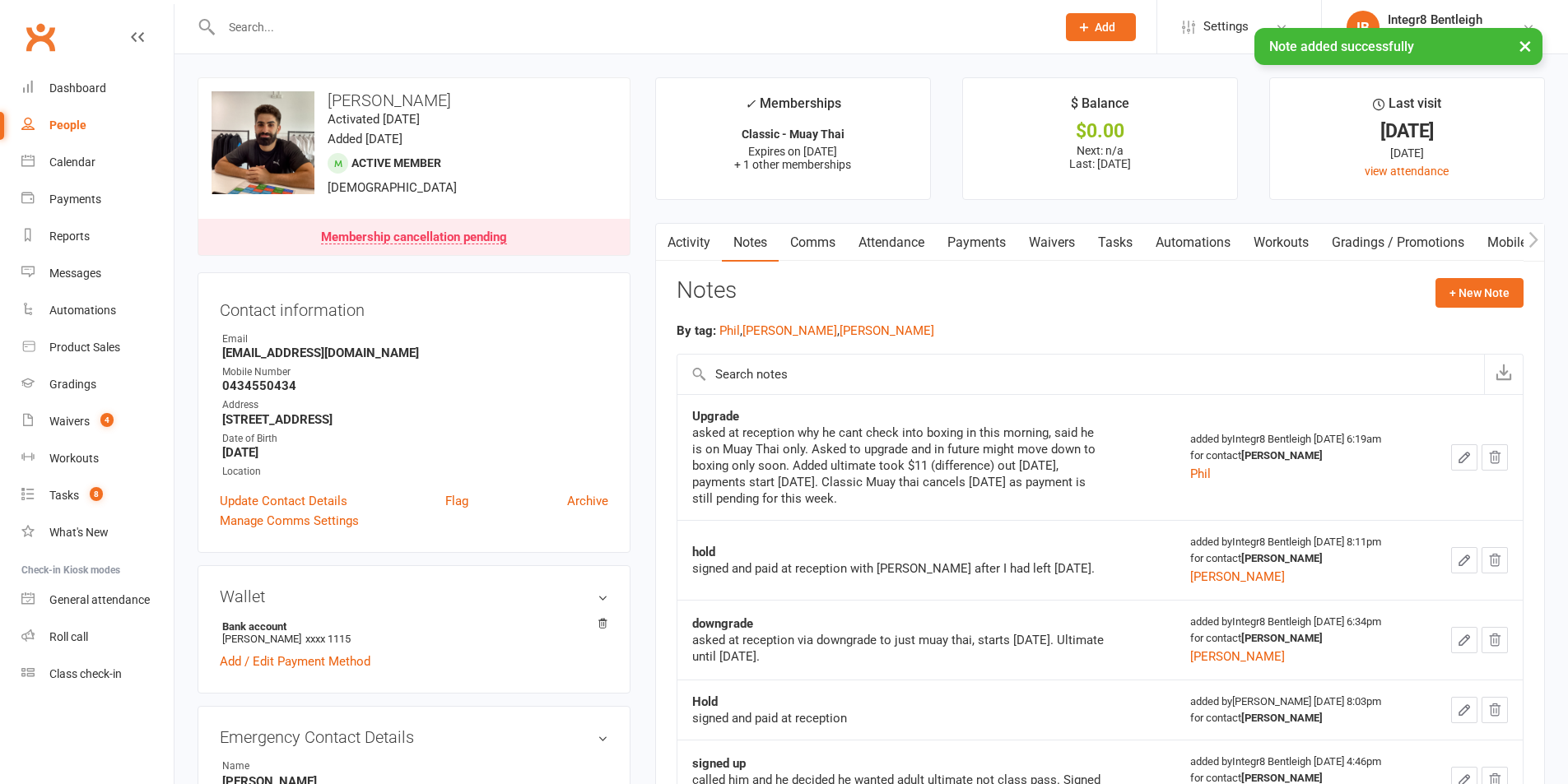
click at [969, 252] on link "Payments" at bounding box center [976, 243] width 82 height 38
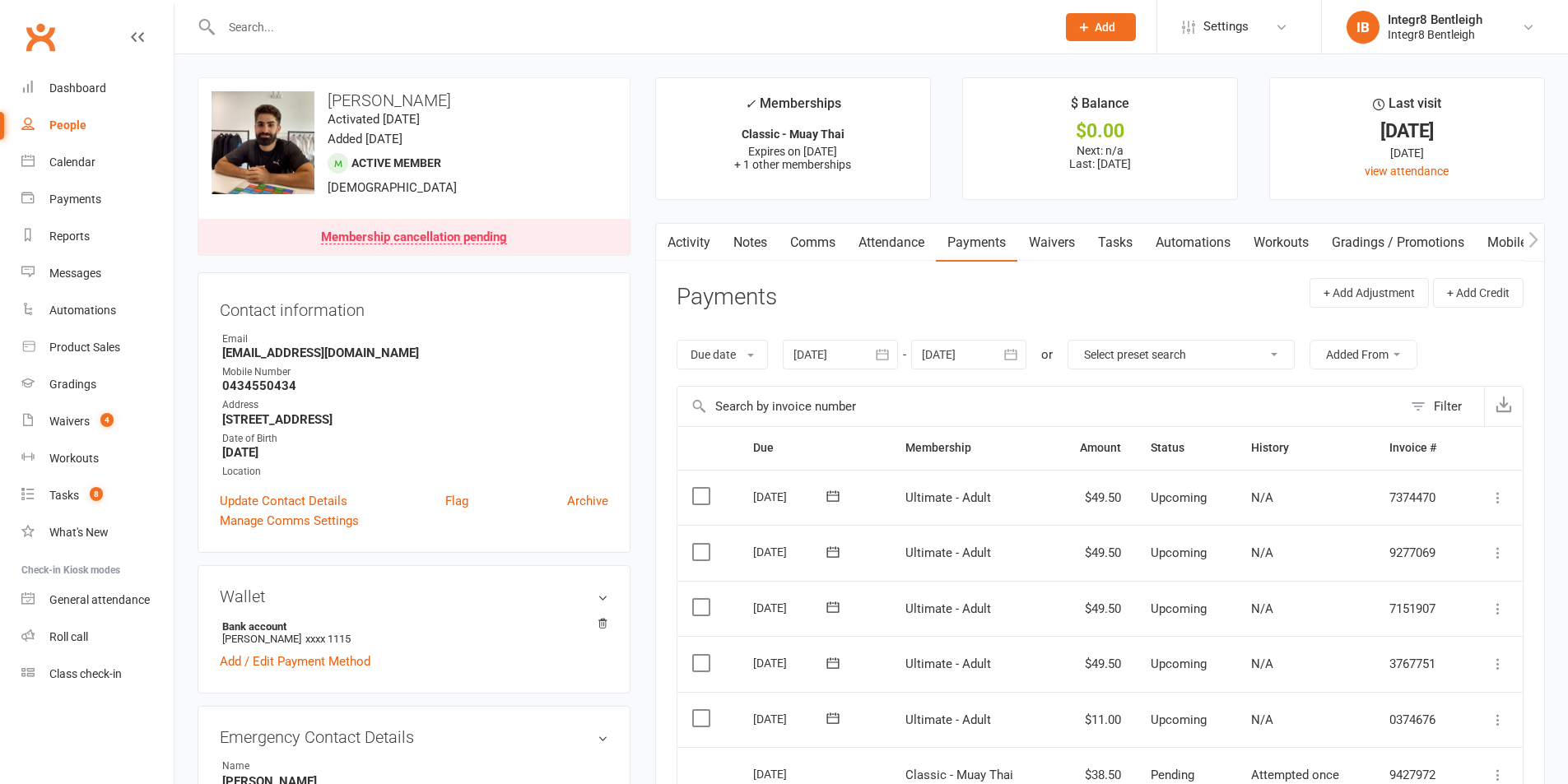
click at [676, 246] on link "Activity" at bounding box center [689, 243] width 66 height 38
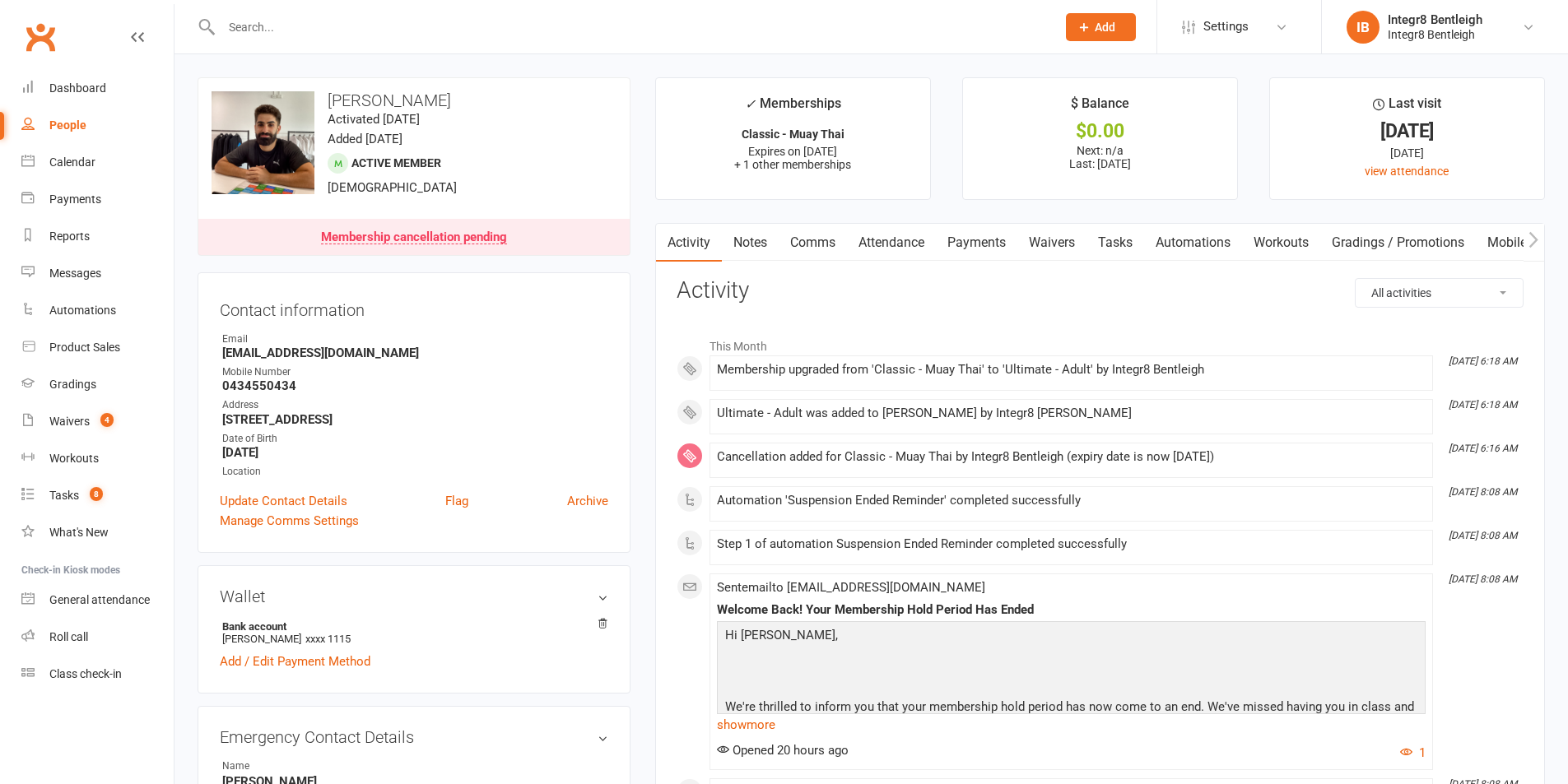
click at [960, 244] on link "Payments" at bounding box center [976, 243] width 82 height 38
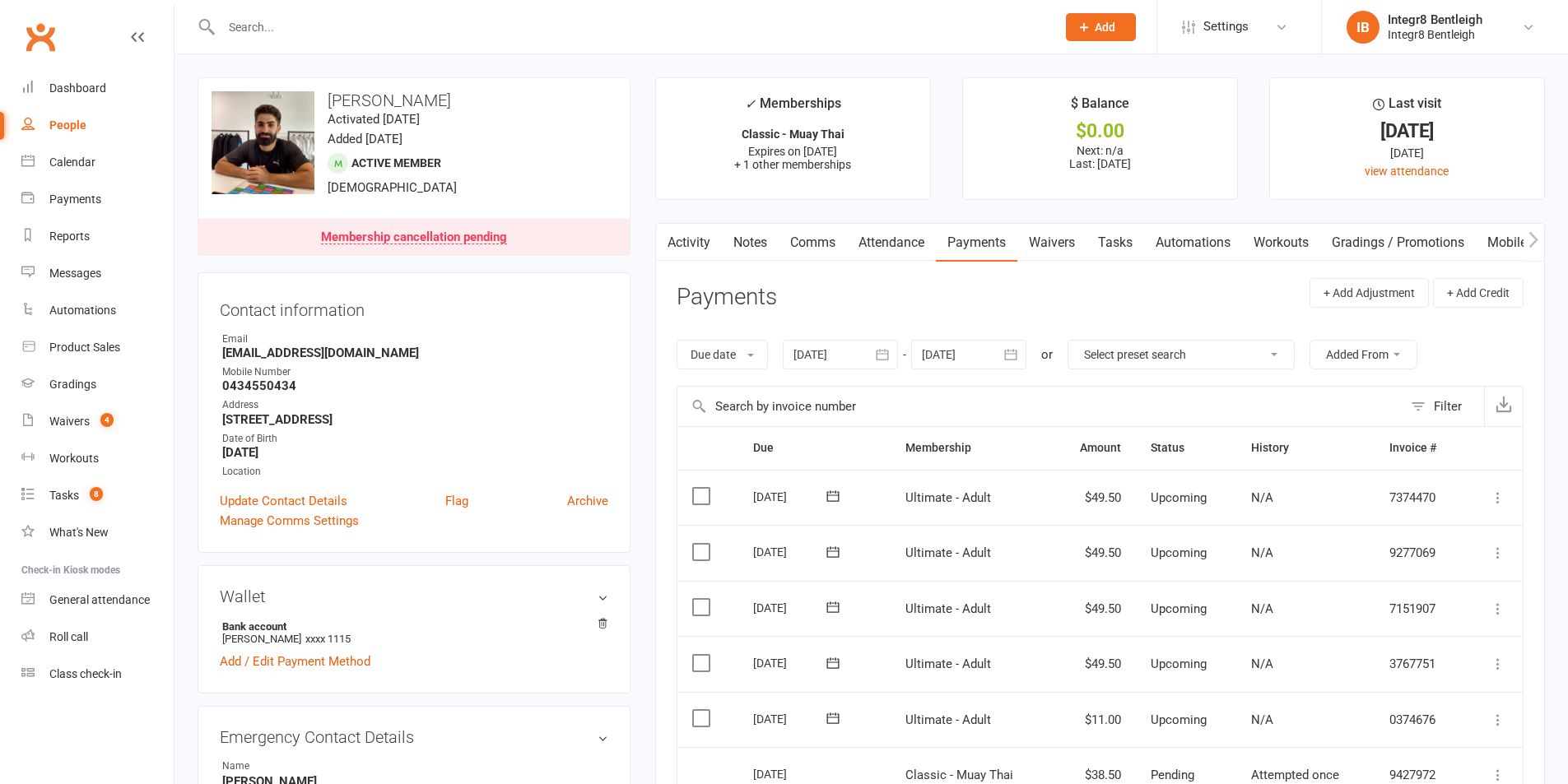
click at [678, 231] on link "Activity" at bounding box center [689, 243] width 66 height 38
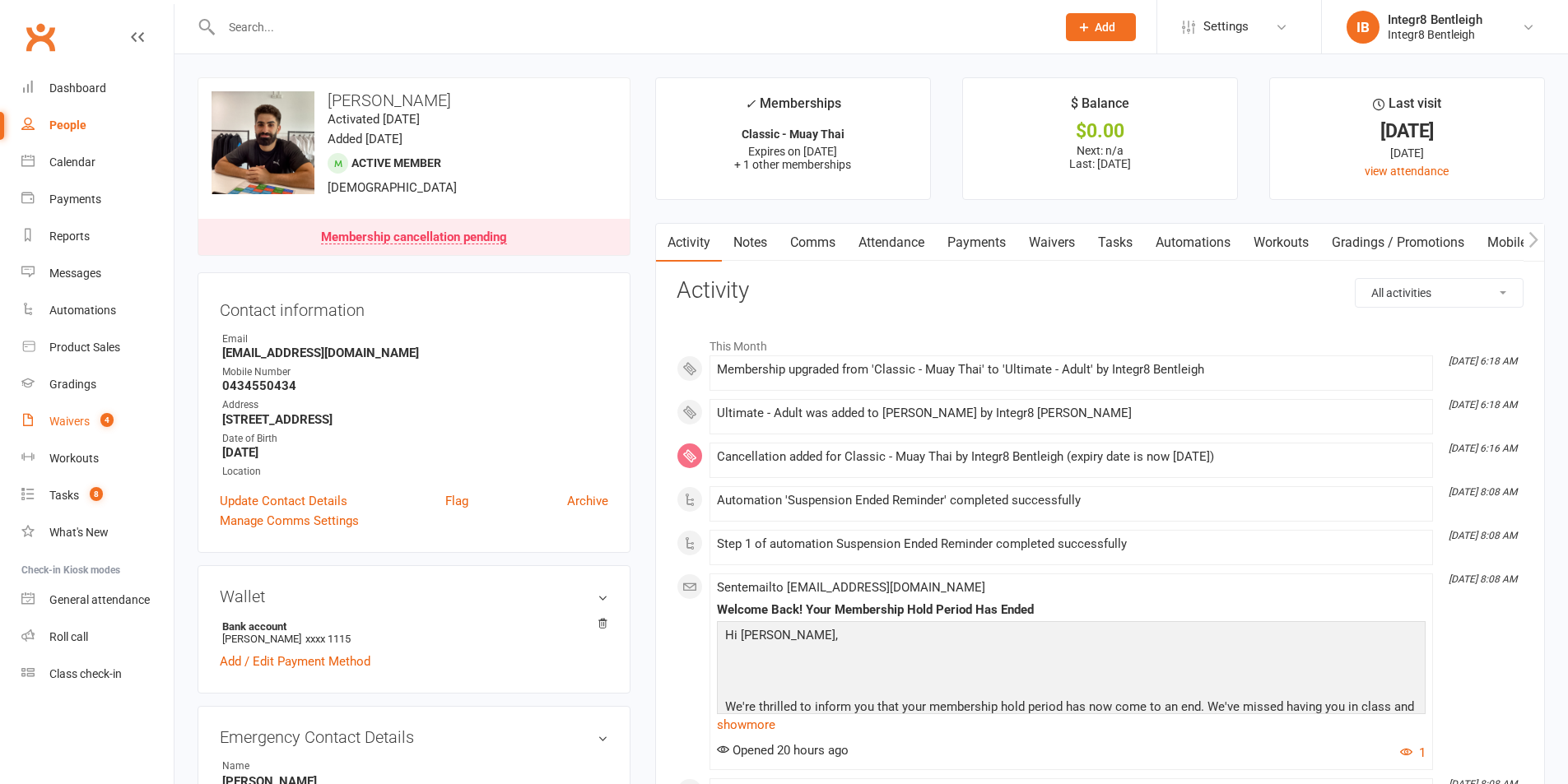
click at [119, 418] on link "Waivers 4" at bounding box center [97, 422] width 153 height 37
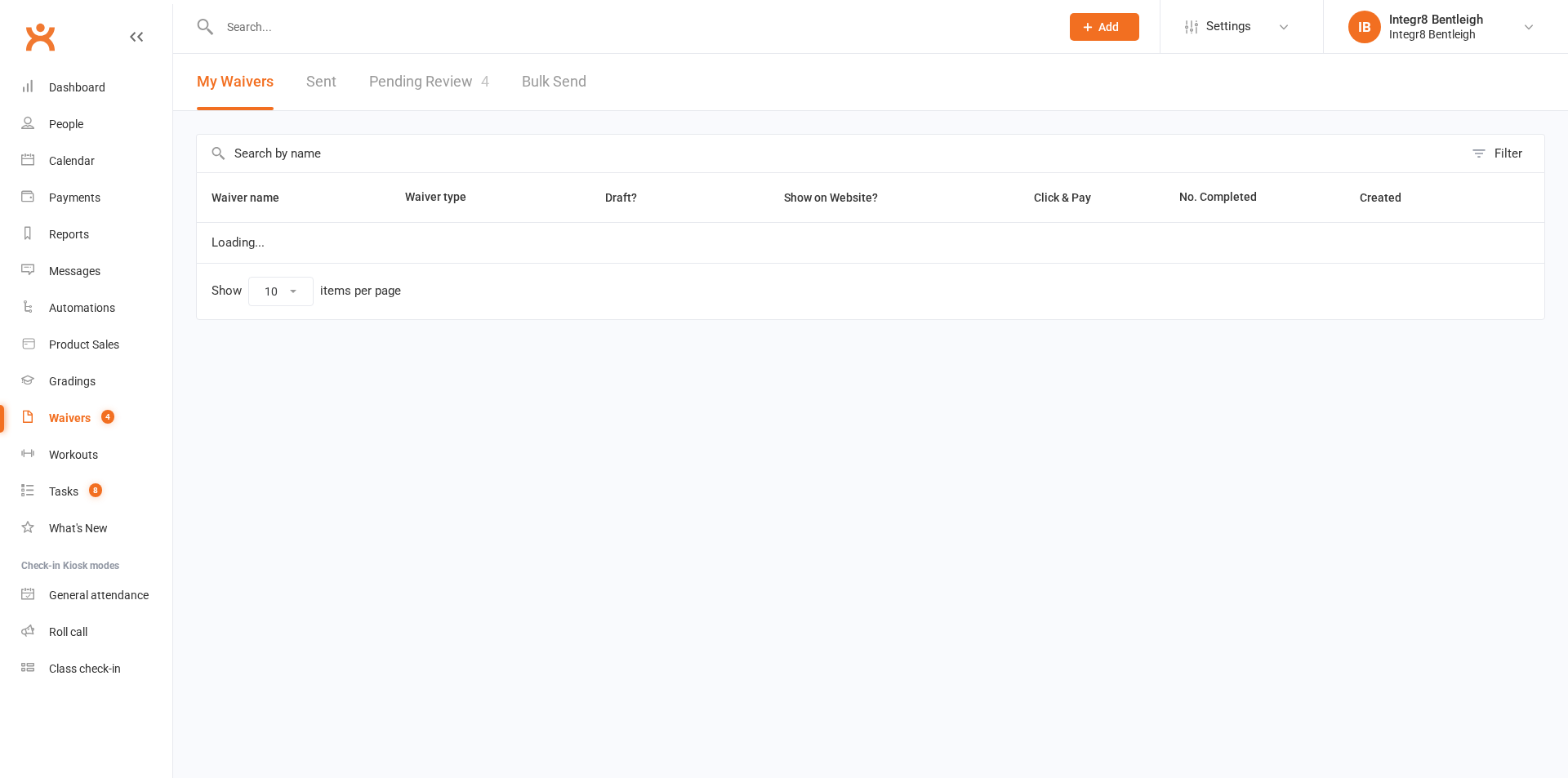
click at [441, 88] on link "Pending Review 4" at bounding box center [430, 82] width 120 height 57
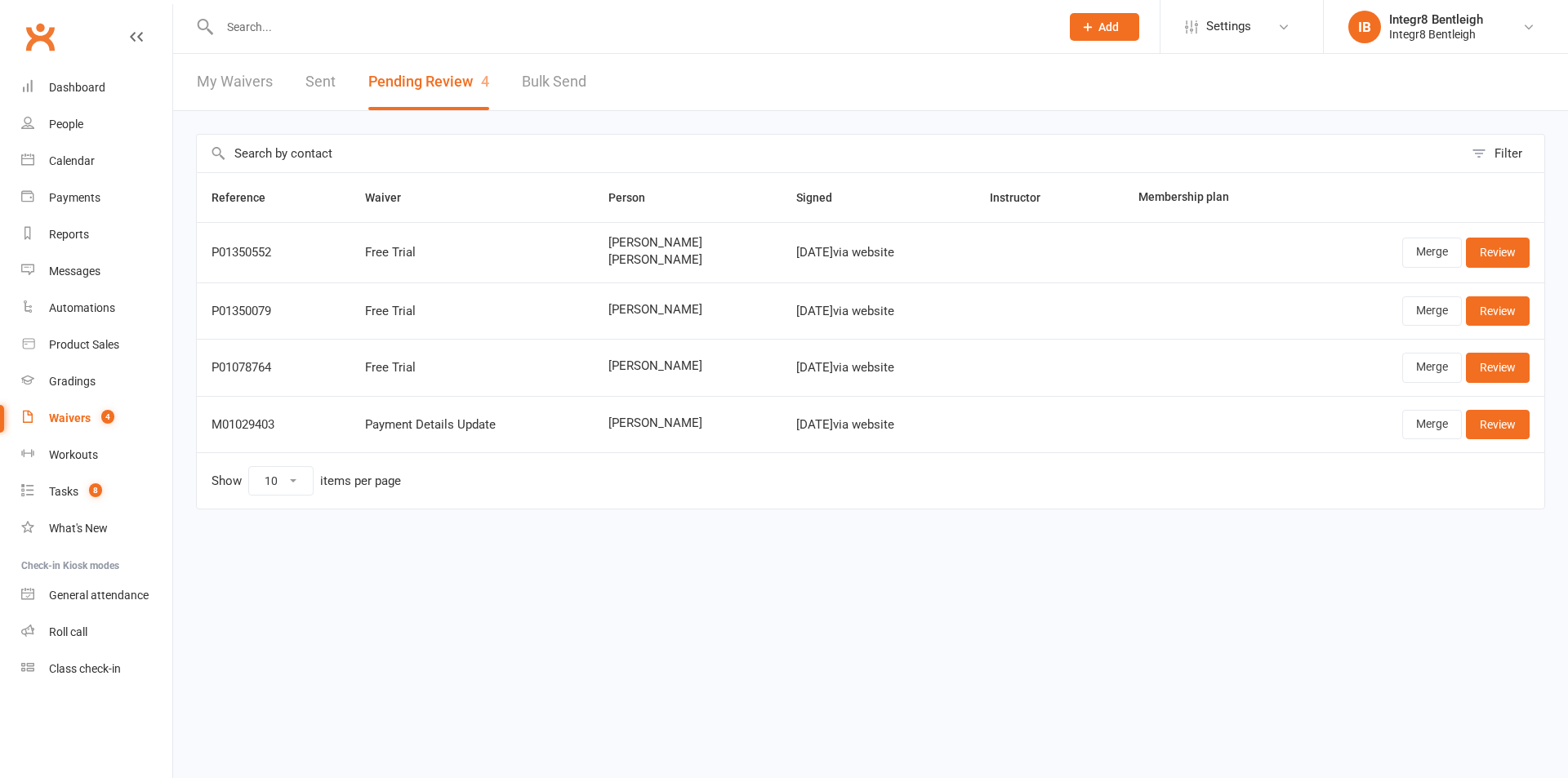
click at [228, 89] on link "My Waivers" at bounding box center [234, 82] width 76 height 57
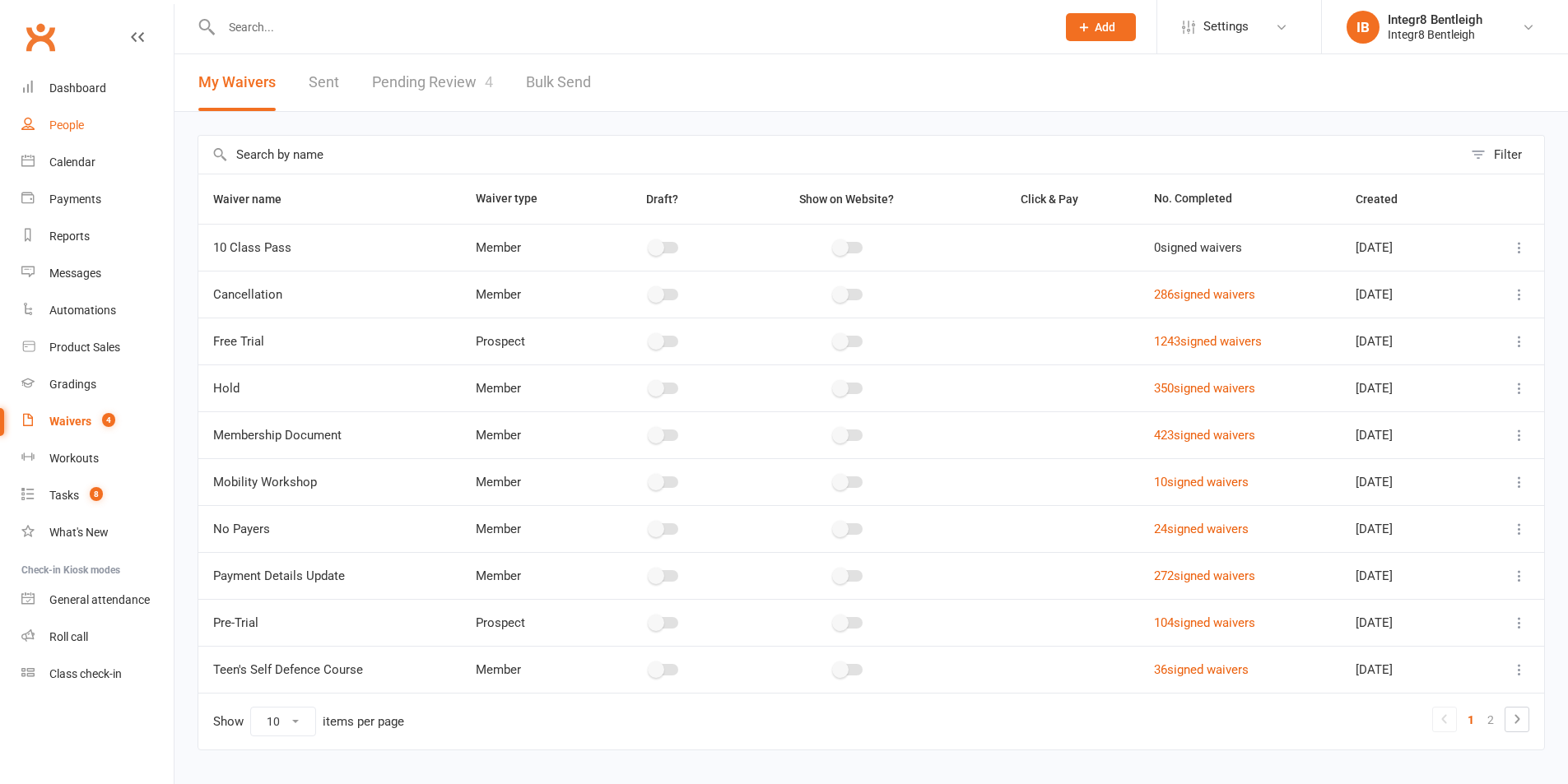
click at [112, 118] on link "People" at bounding box center [97, 125] width 153 height 37
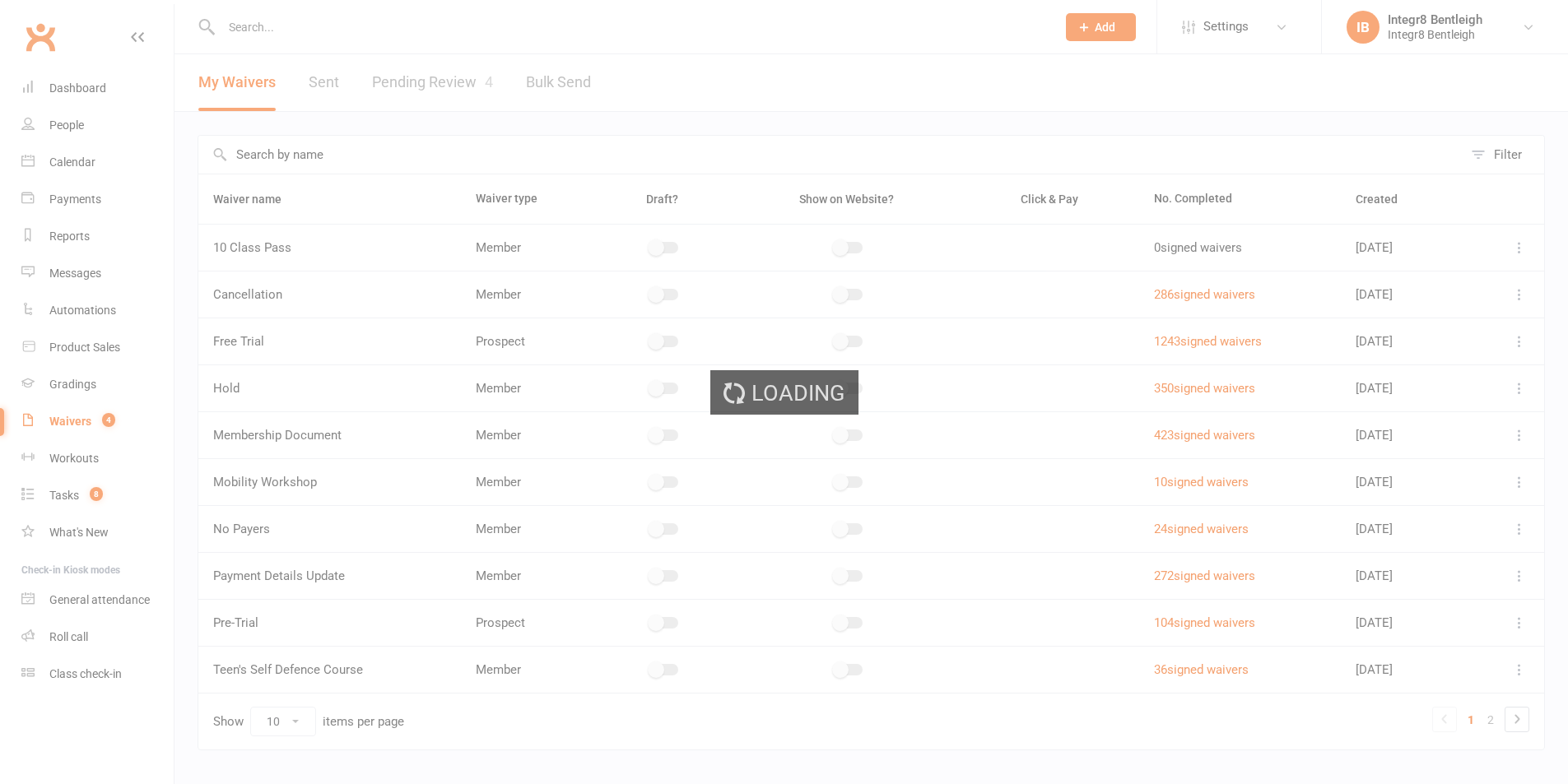
select select "25"
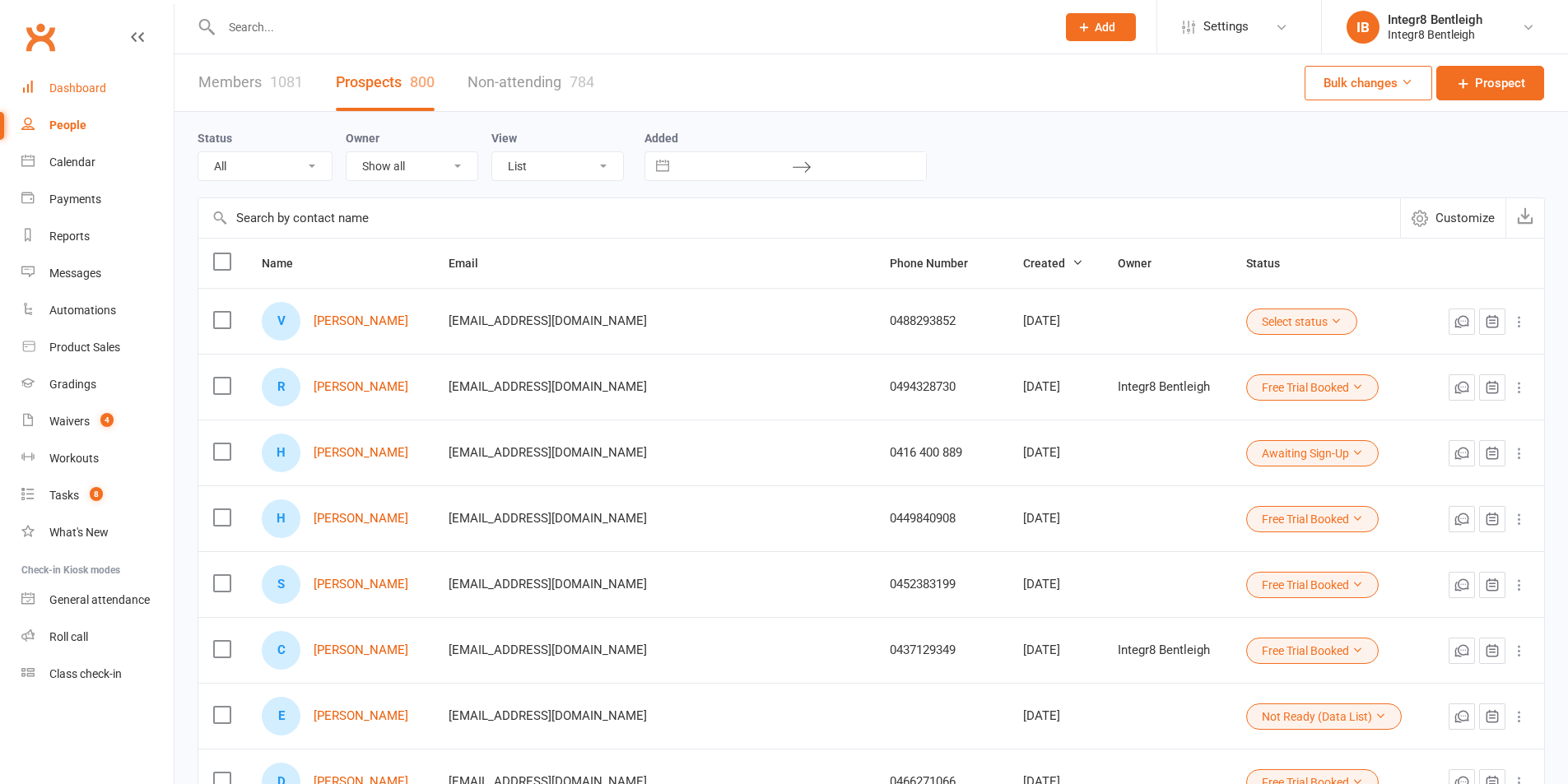
click at [102, 99] on link "Dashboard" at bounding box center [97, 88] width 153 height 37
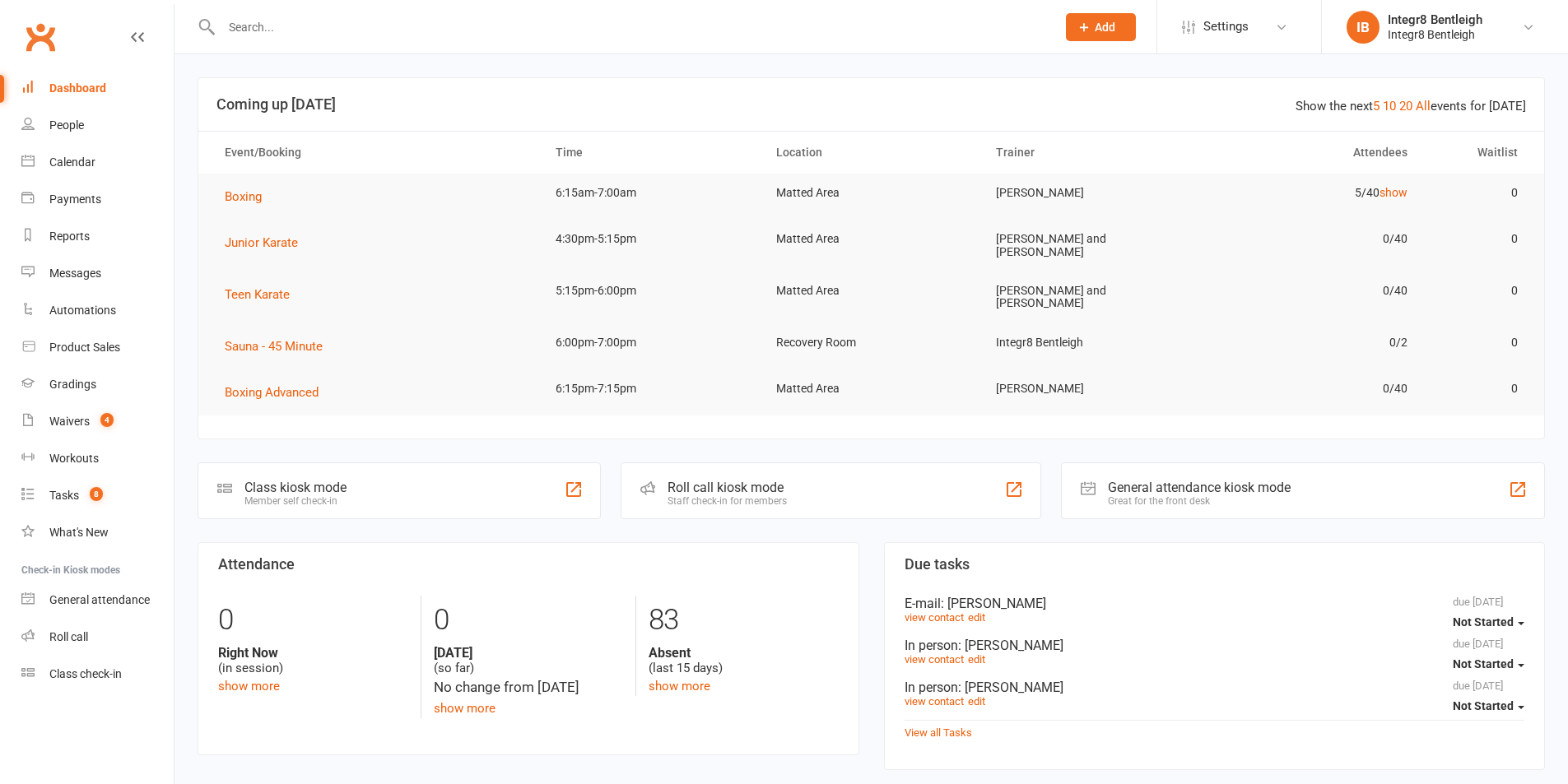
click at [638, 340] on td "6:00pm-7:00pm" at bounding box center [651, 343] width 221 height 39
